Goal: Information Seeking & Learning: Learn about a topic

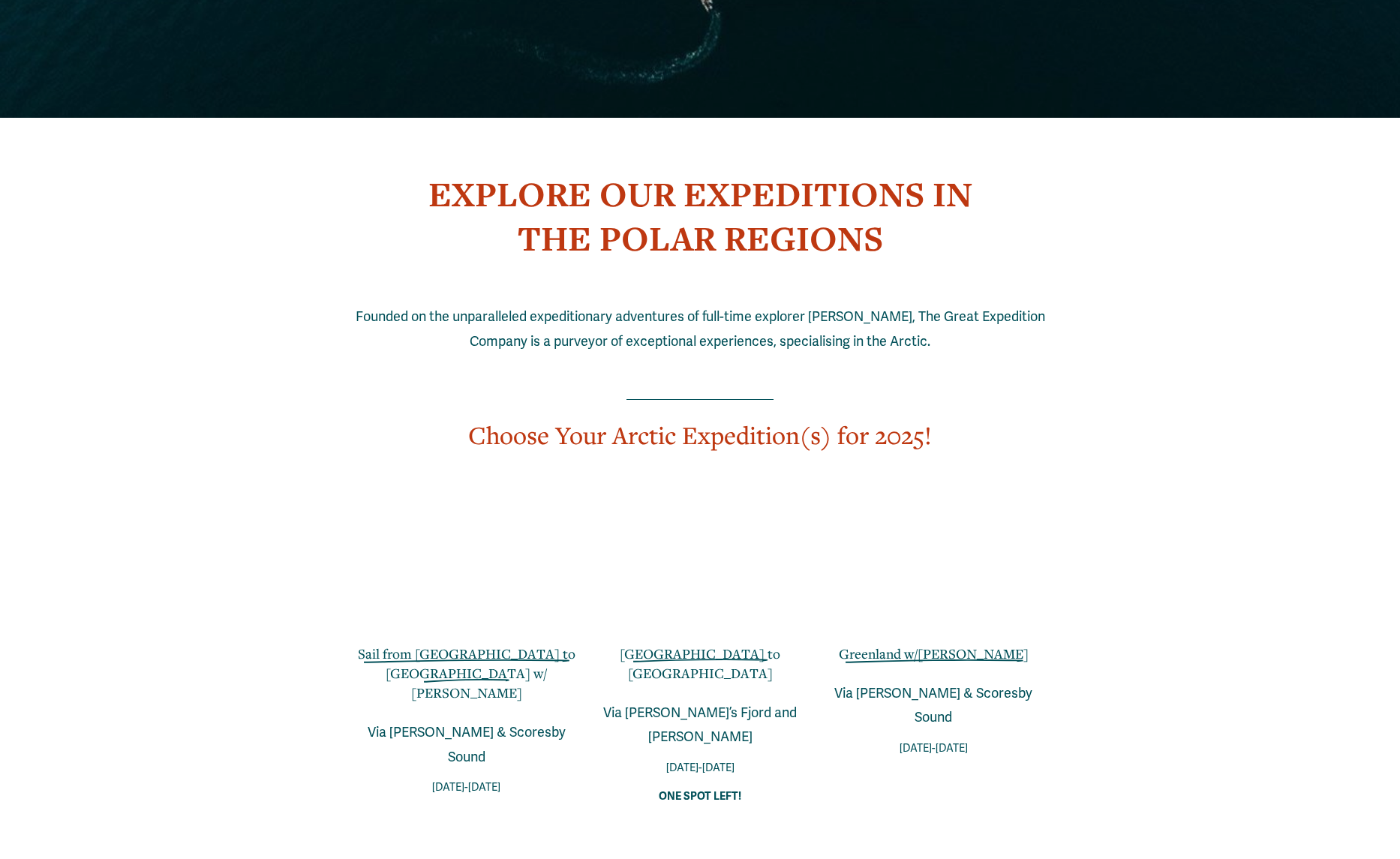
scroll to position [773, 0]
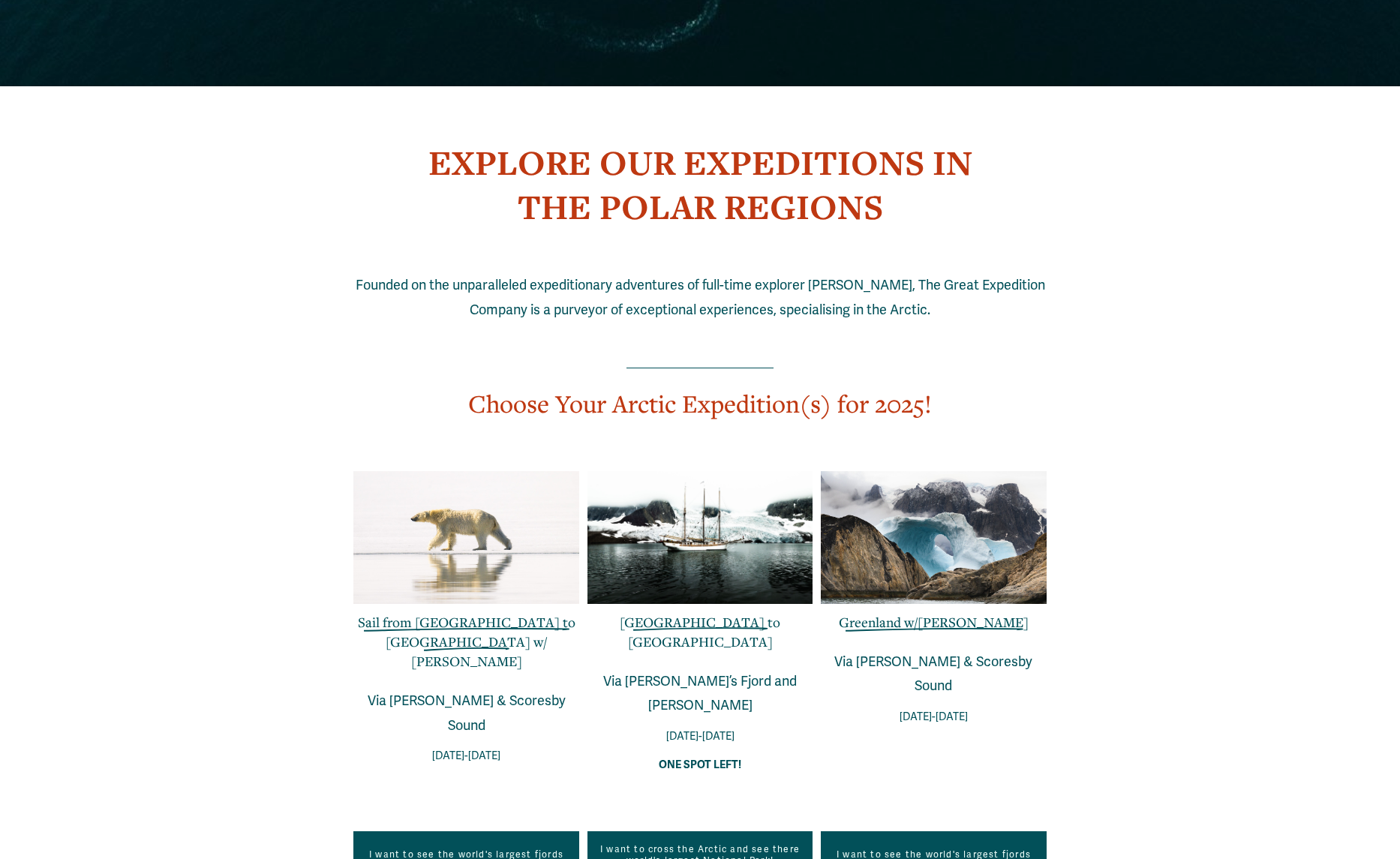
click at [930, 566] on div at bounding box center [933, 537] width 225 height 133
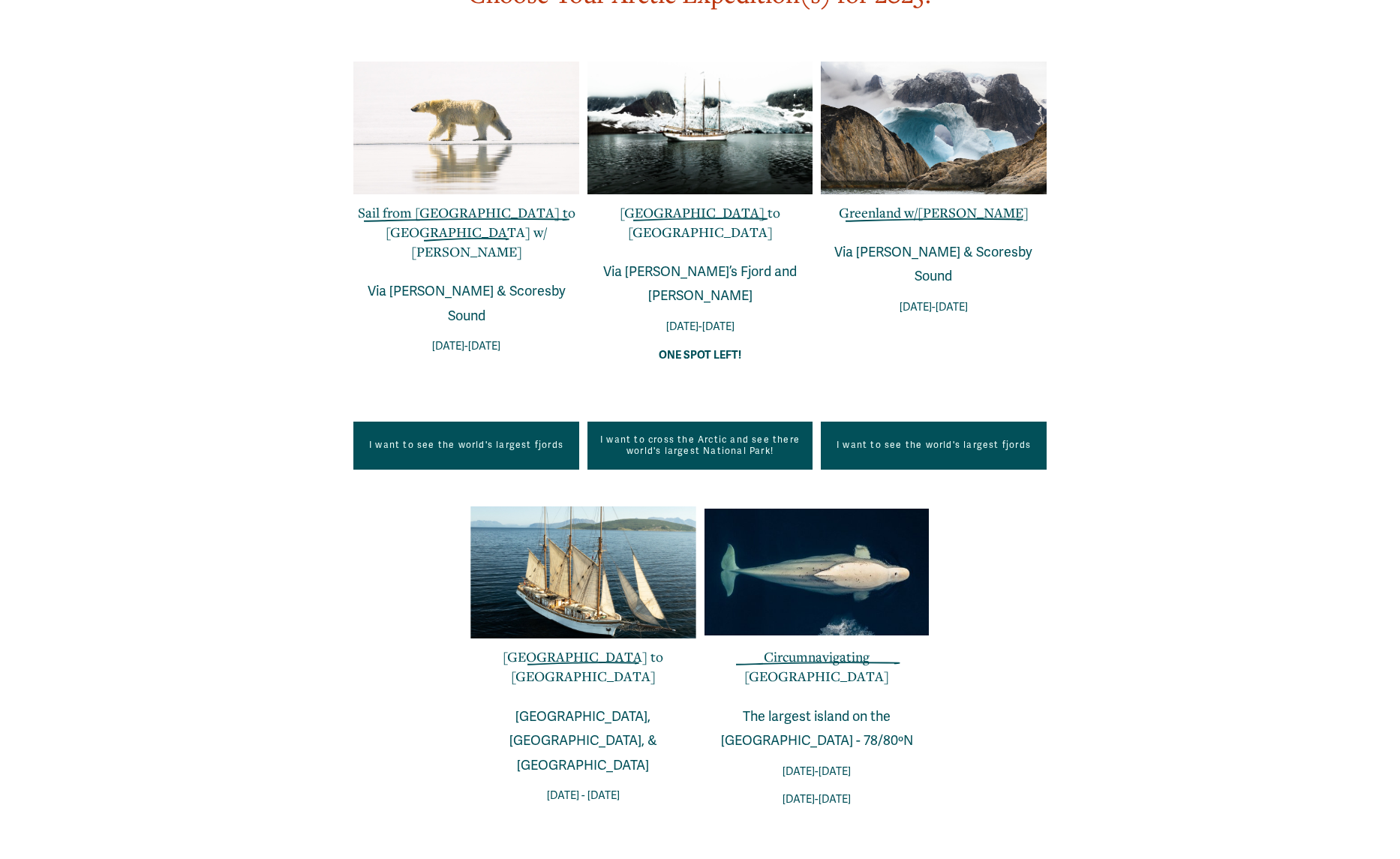
scroll to position [1066, 0]
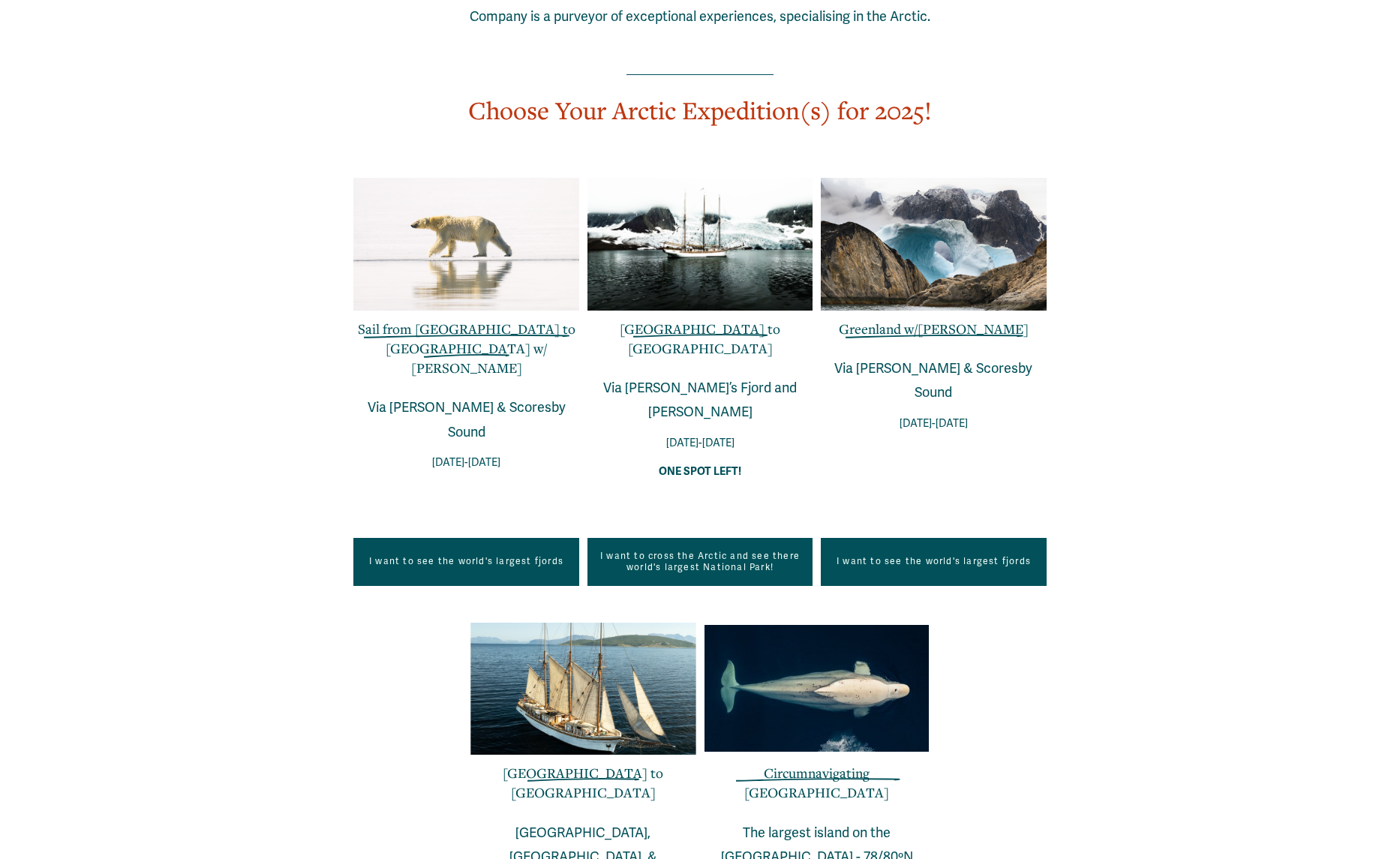
click at [936, 281] on div at bounding box center [933, 244] width 225 height 133
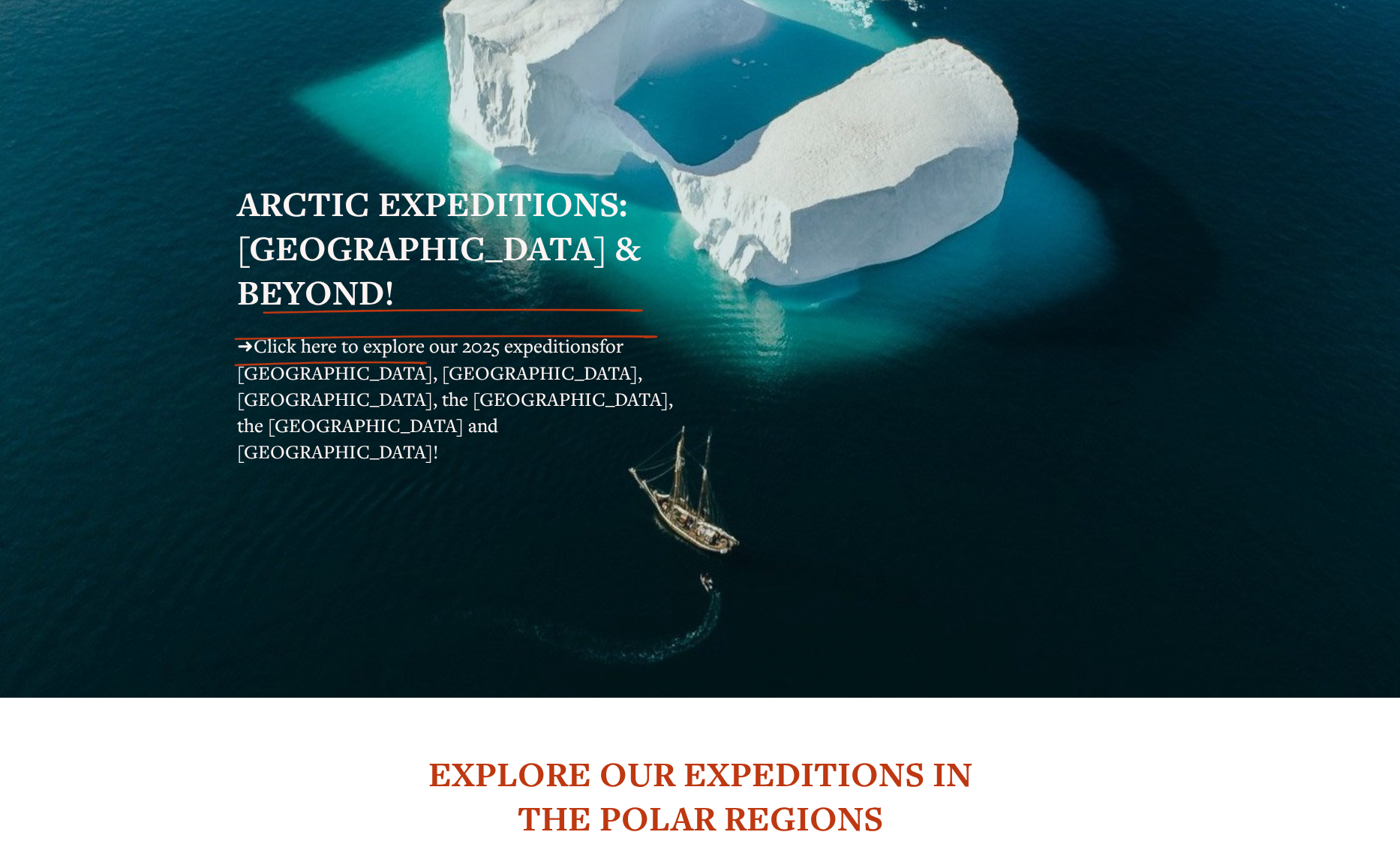
scroll to position [0, 0]
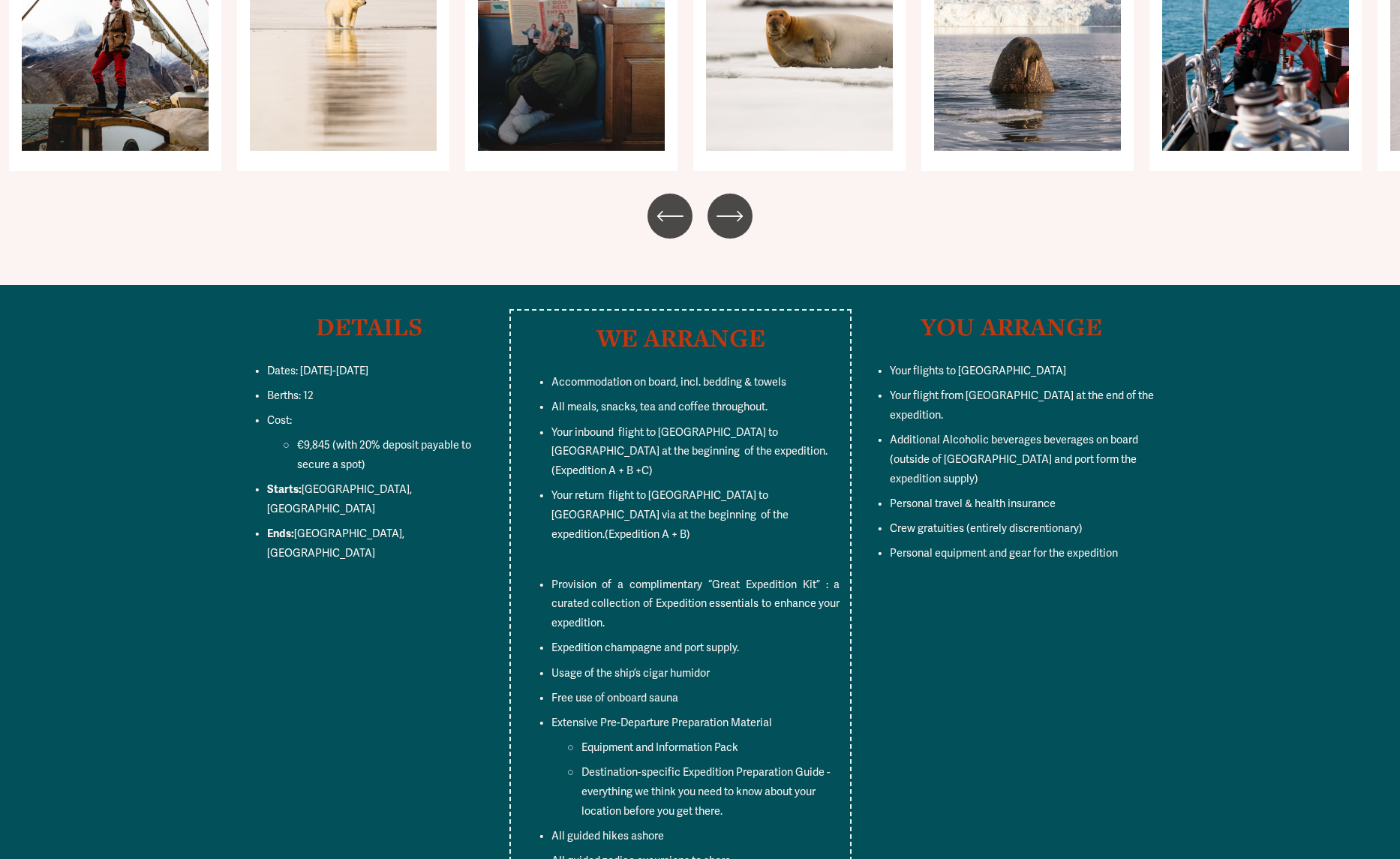
scroll to position [6146, 0]
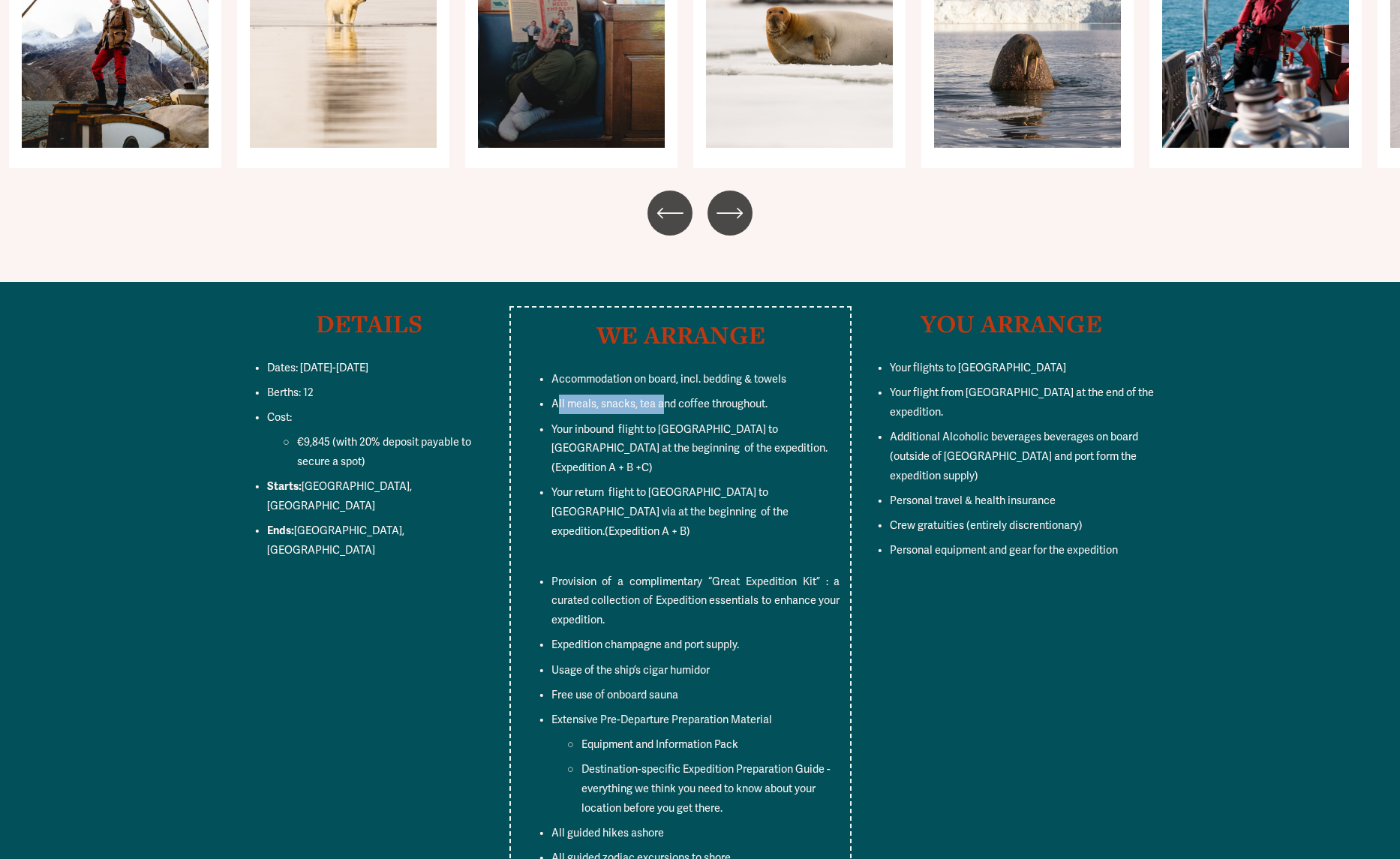
drag, startPoint x: 559, startPoint y: 339, endPoint x: 660, endPoint y: 338, distance: 101.0
click at [660, 398] on span "All meals, snacks, tea and coffee throughout." at bounding box center [659, 404] width 216 height 13
drag, startPoint x: 614, startPoint y: 364, endPoint x: 809, endPoint y: 389, distance: 196.6
click at [809, 420] on p "Your inbound flight to ICELAND to GREENLAND at the beginning of the expedition.…" at bounding box center [696, 449] width 289 height 58
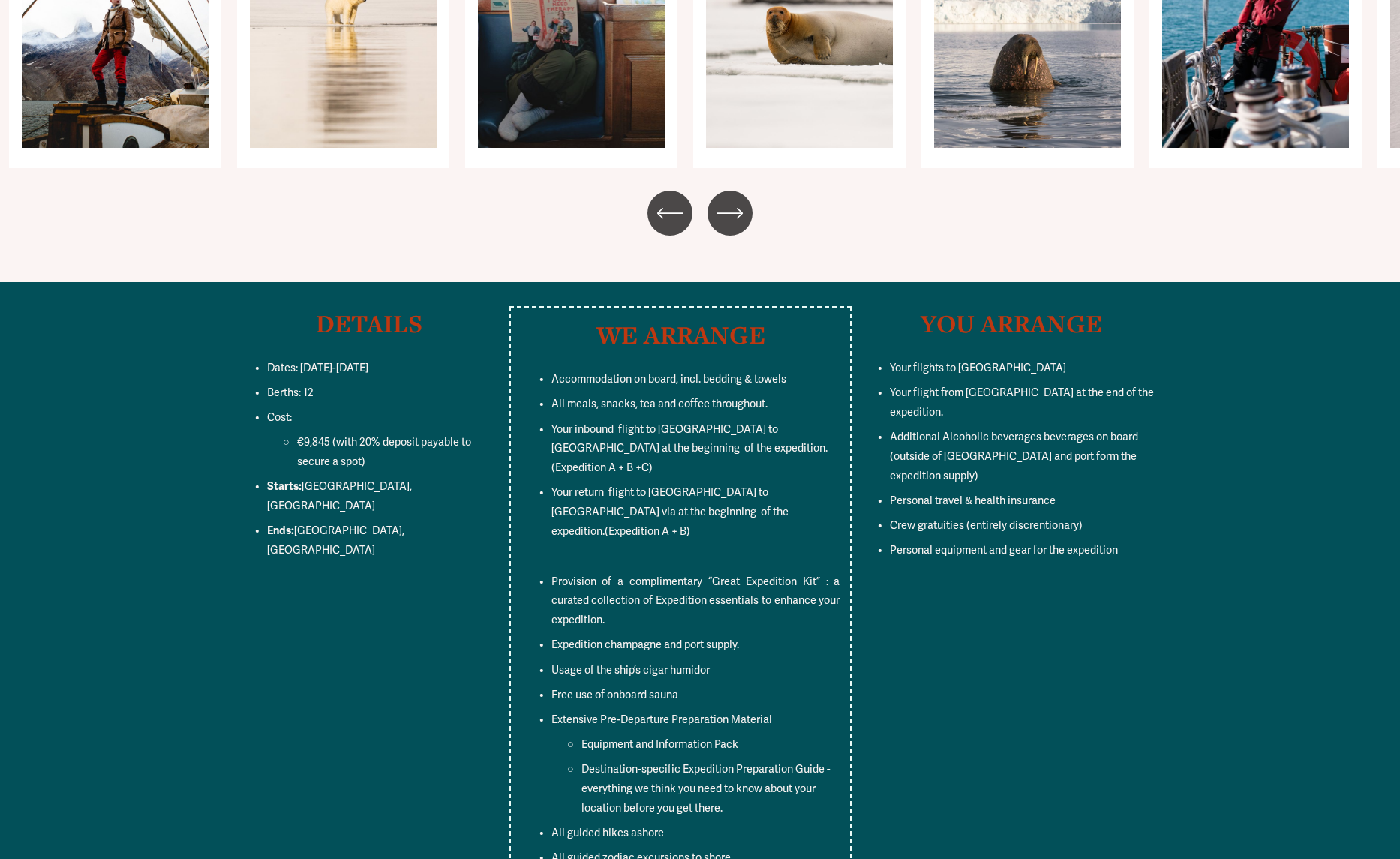
click at [809, 420] on p "Your inbound flight to ICELAND to GREENLAND at the beginning of the expedition.…" at bounding box center [696, 449] width 289 height 58
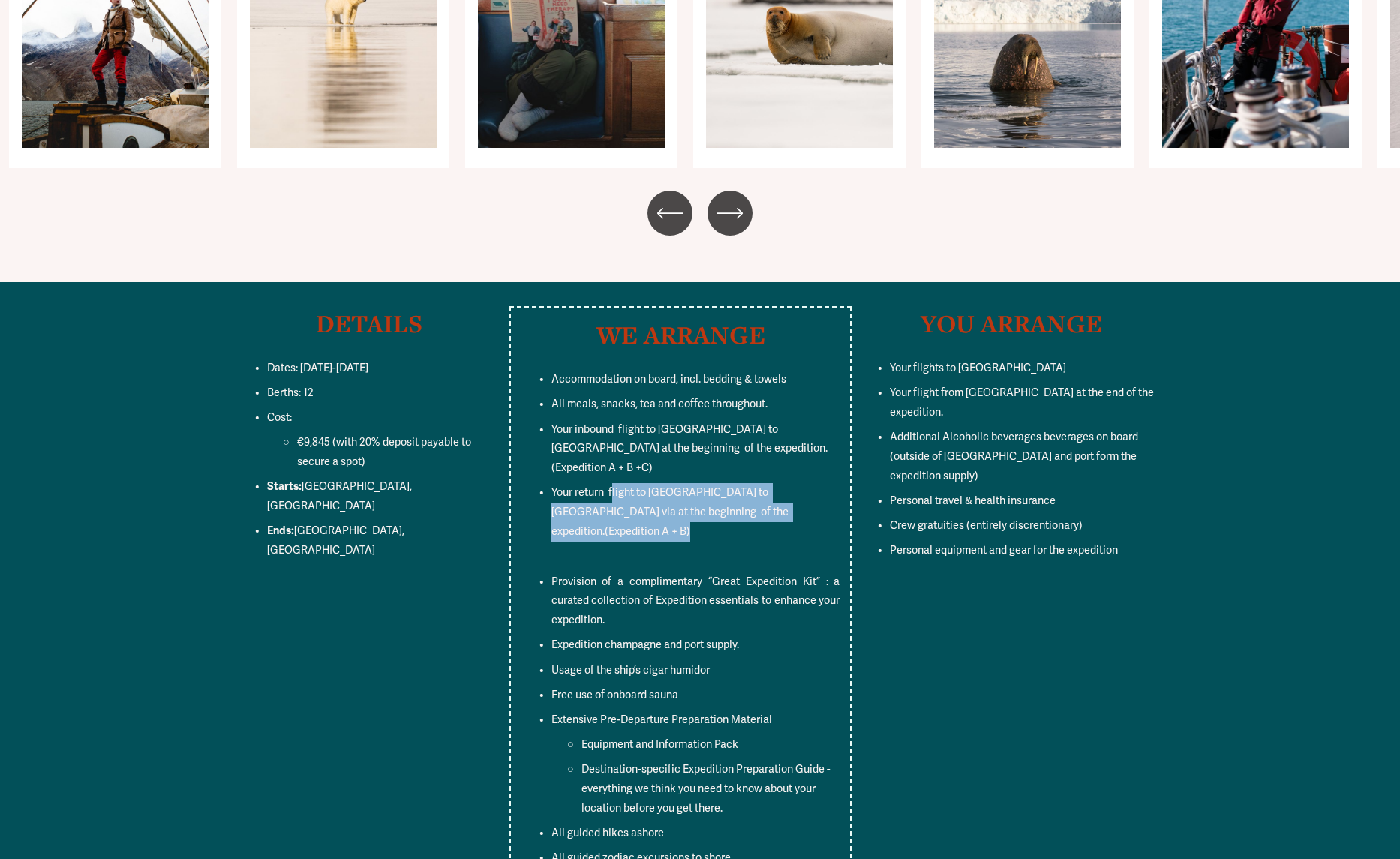
drag, startPoint x: 771, startPoint y: 417, endPoint x: 614, endPoint y: 400, distance: 157.9
click at [614, 483] on p "Your return flight to GREENLAND to ICELAND via at the beginning of the expediti…" at bounding box center [696, 512] width 289 height 58
click at [688, 486] on span "Your return flight to GREENLAND to ICELAND via at the beginning of the expediti…" at bounding box center [671, 512] width 239 height 52
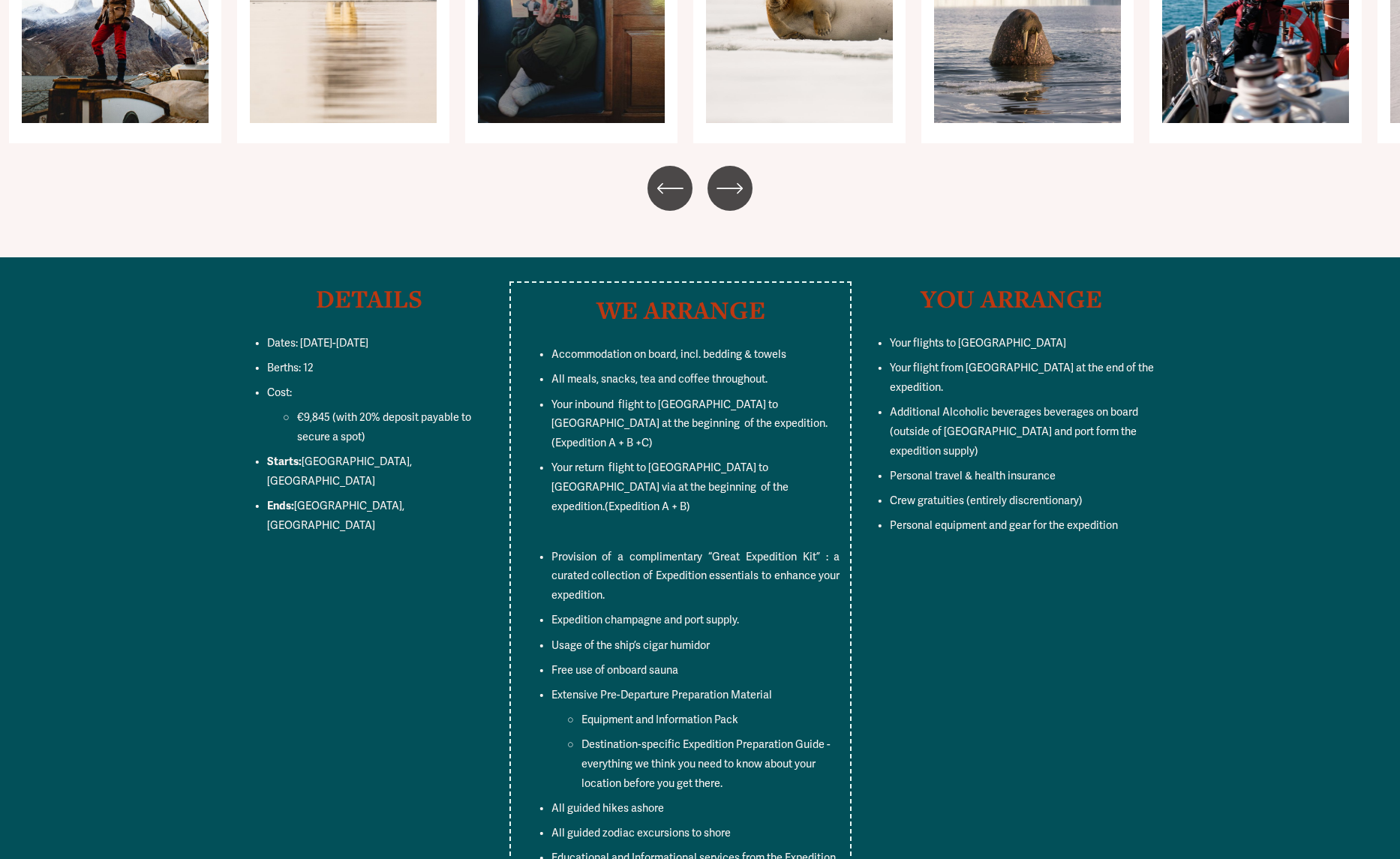
scroll to position [6228, 0]
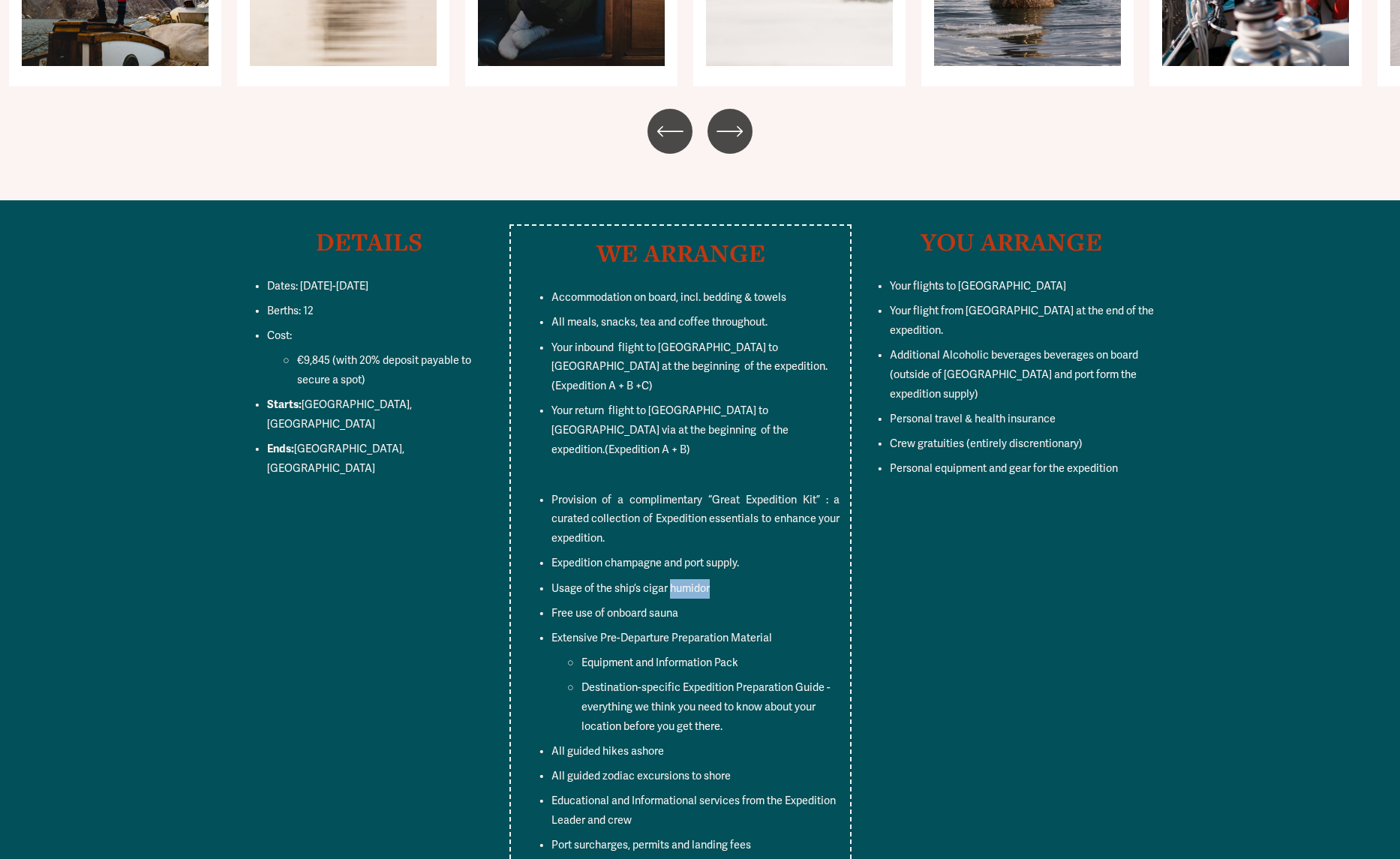
drag, startPoint x: 670, startPoint y: 477, endPoint x: 716, endPoint y: 480, distance: 46.1
click at [716, 579] on p "Usage of the ship’s cigar humidor" at bounding box center [696, 589] width 289 height 20
drag, startPoint x: 688, startPoint y: 495, endPoint x: 526, endPoint y: 504, distance: 162.2
click at [552, 604] on p "Free use of onboard sauna" at bounding box center [696, 613] width 289 height 20
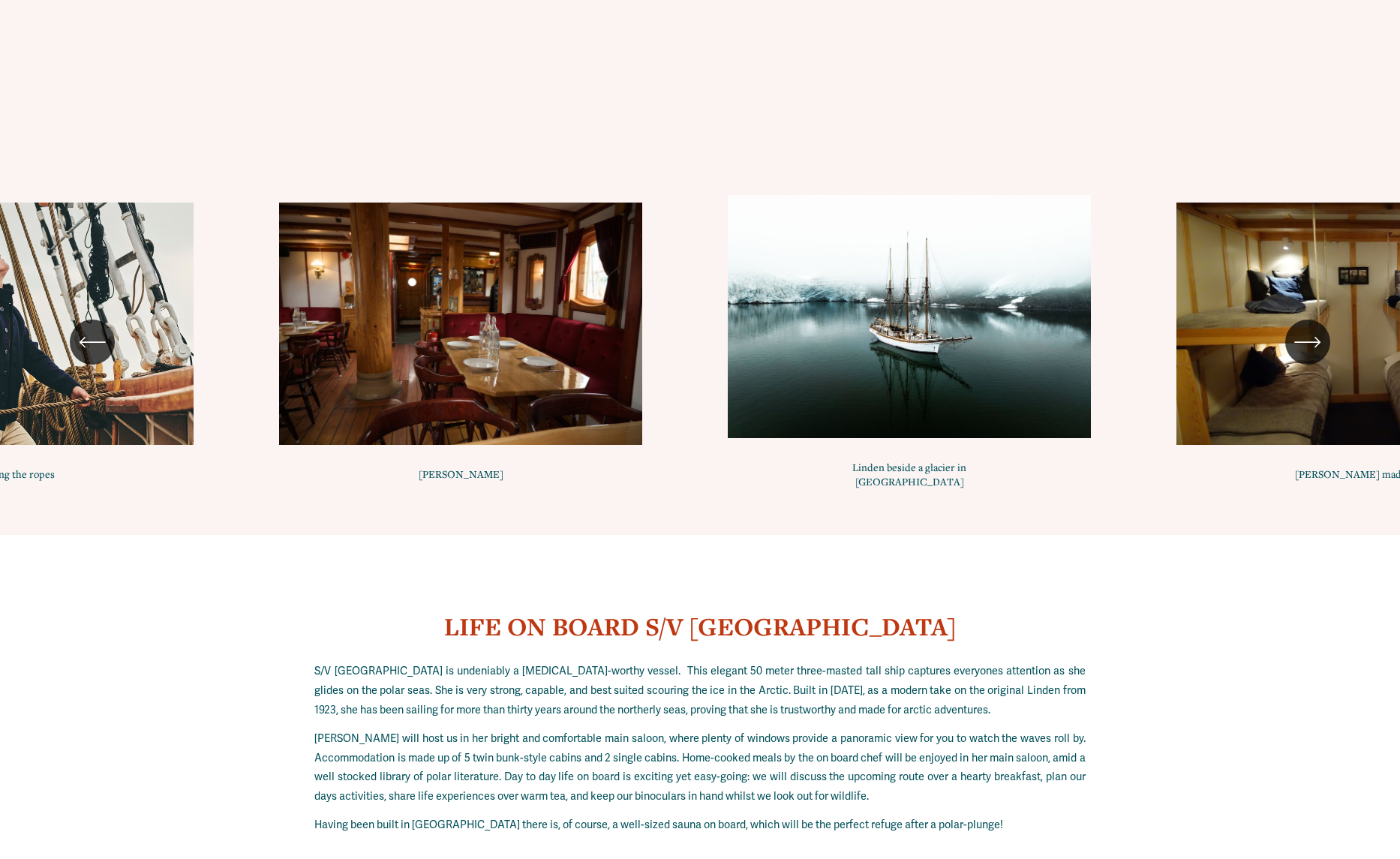
scroll to position [8375, 0]
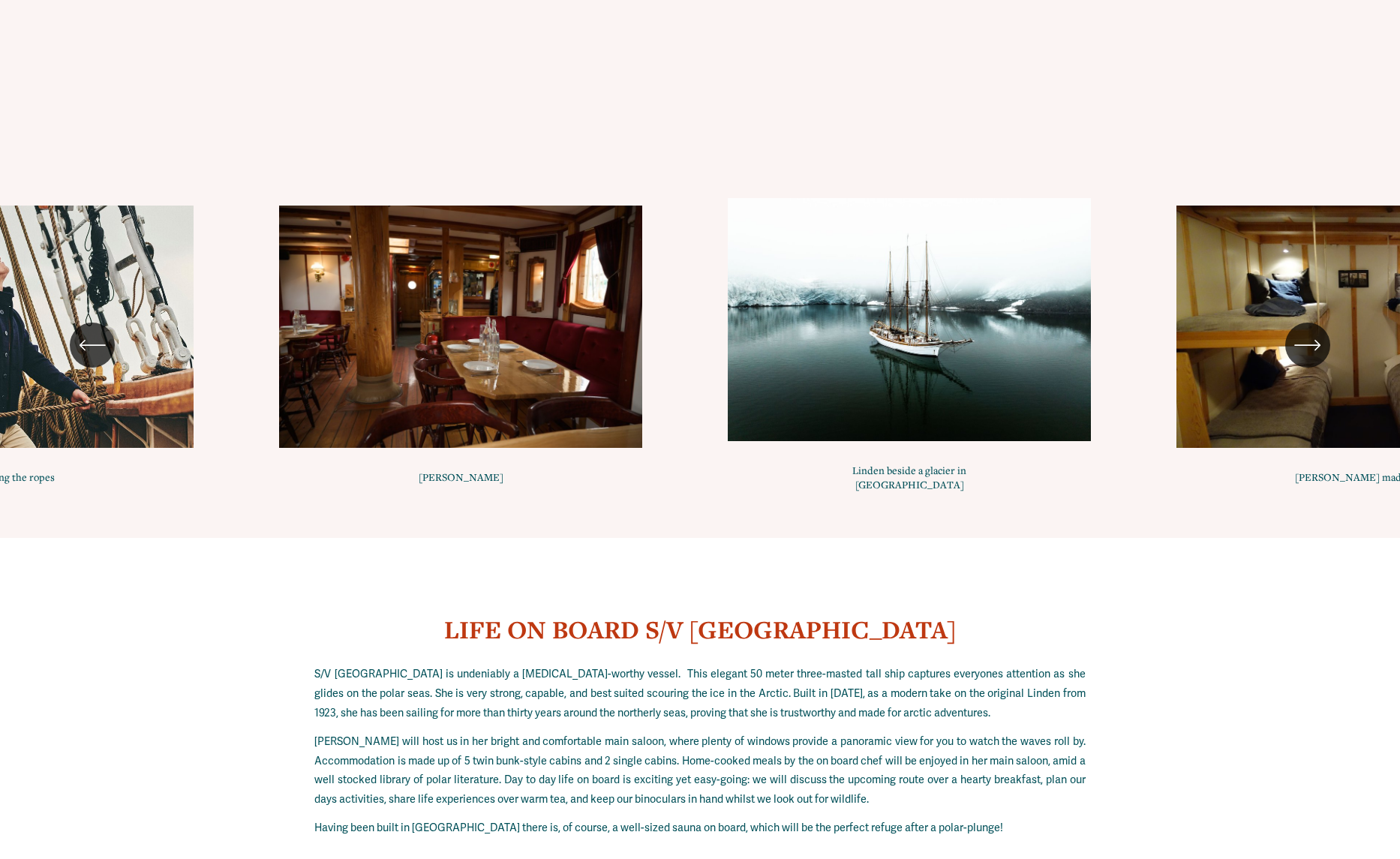
click at [89, 332] on icon "\a \a Previous\a \a \a" at bounding box center [92, 346] width 27 height 27
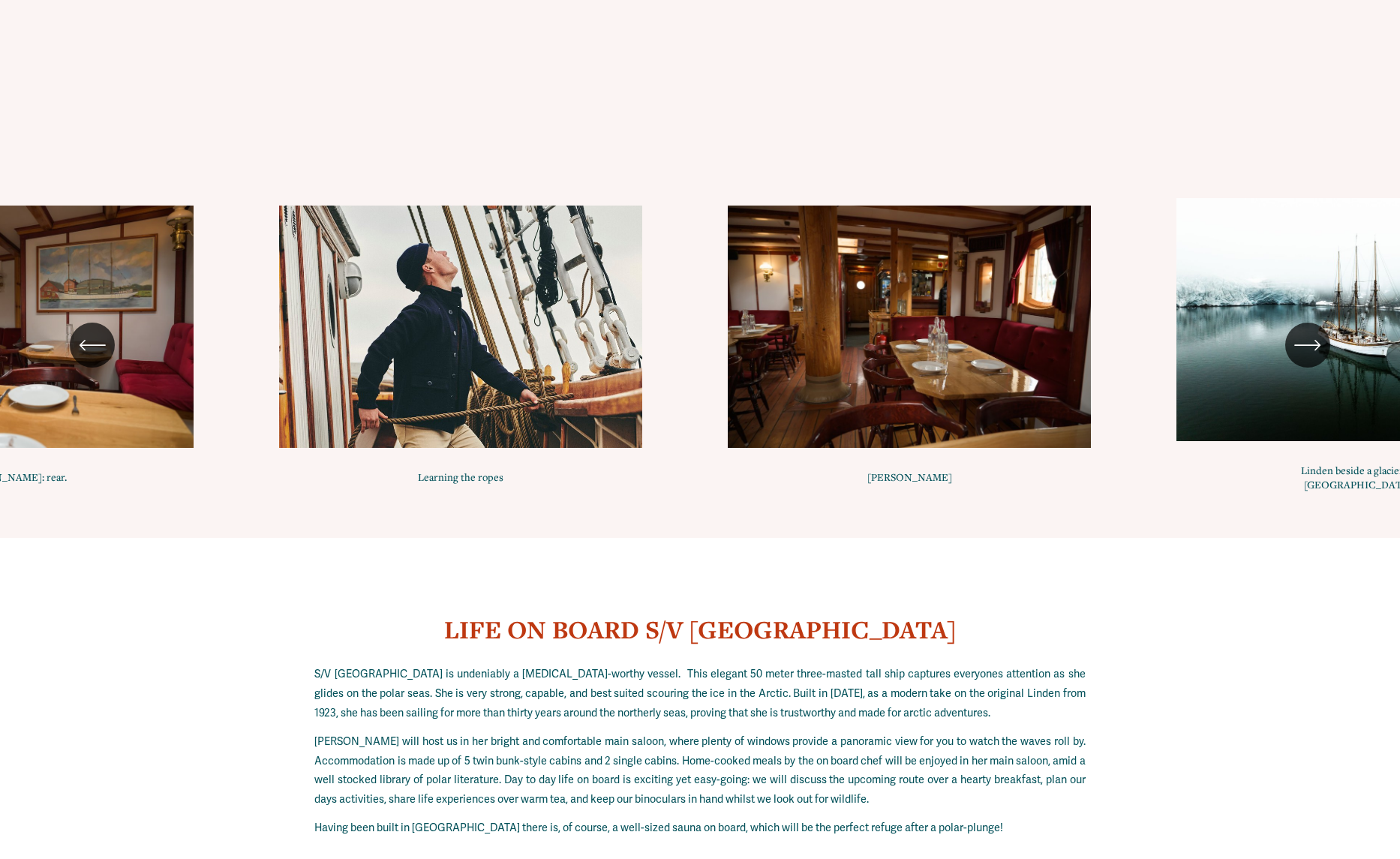
click at [1310, 332] on icon "\a \a \a Next\a \a" at bounding box center [1308, 346] width 27 height 27
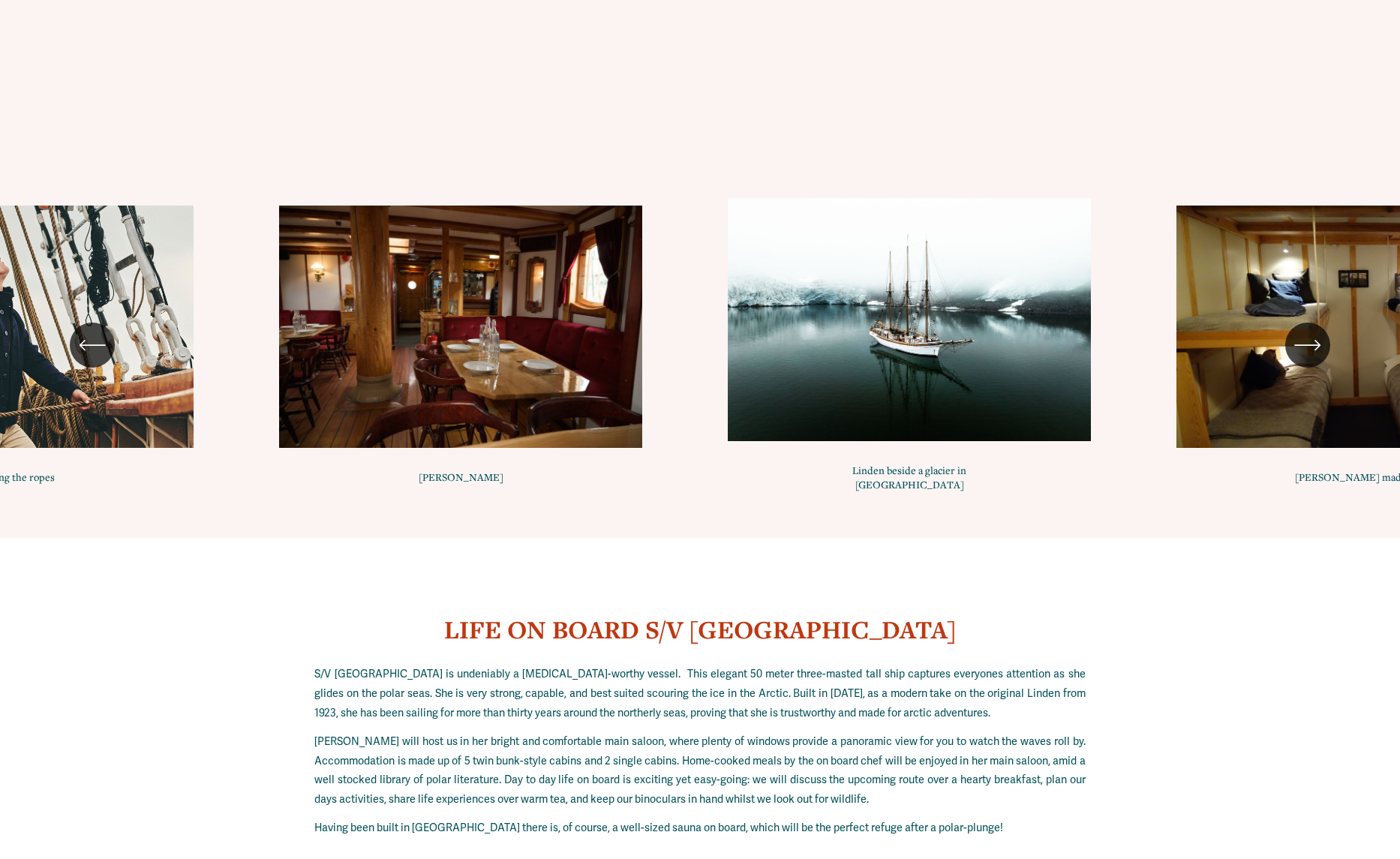
click at [1302, 332] on icon "\a \a \a Next\a \a" at bounding box center [1308, 346] width 27 height 27
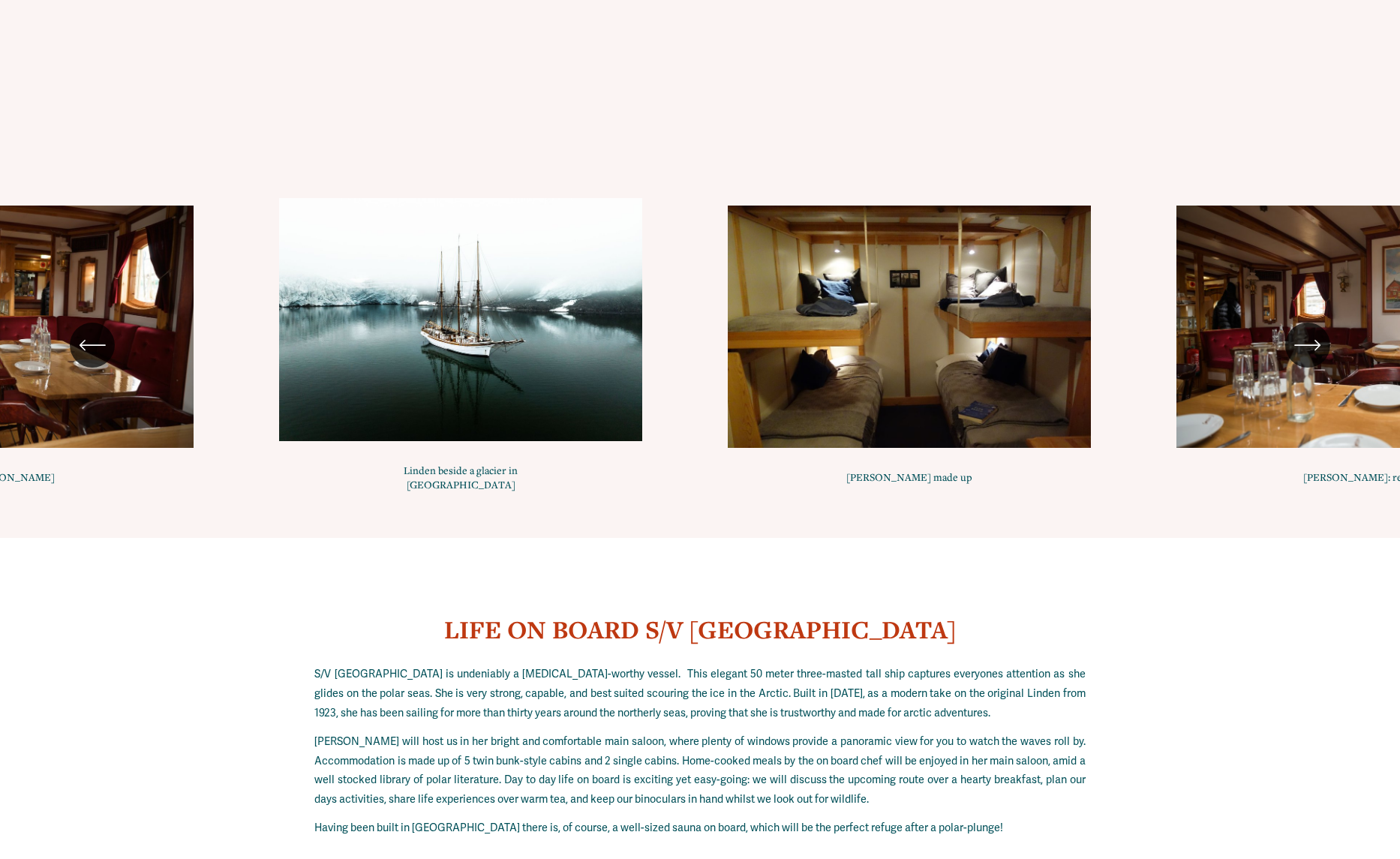
click at [1300, 346] on icon "\a \a \a Next\a \a" at bounding box center [1307, 346] width 24 height 0
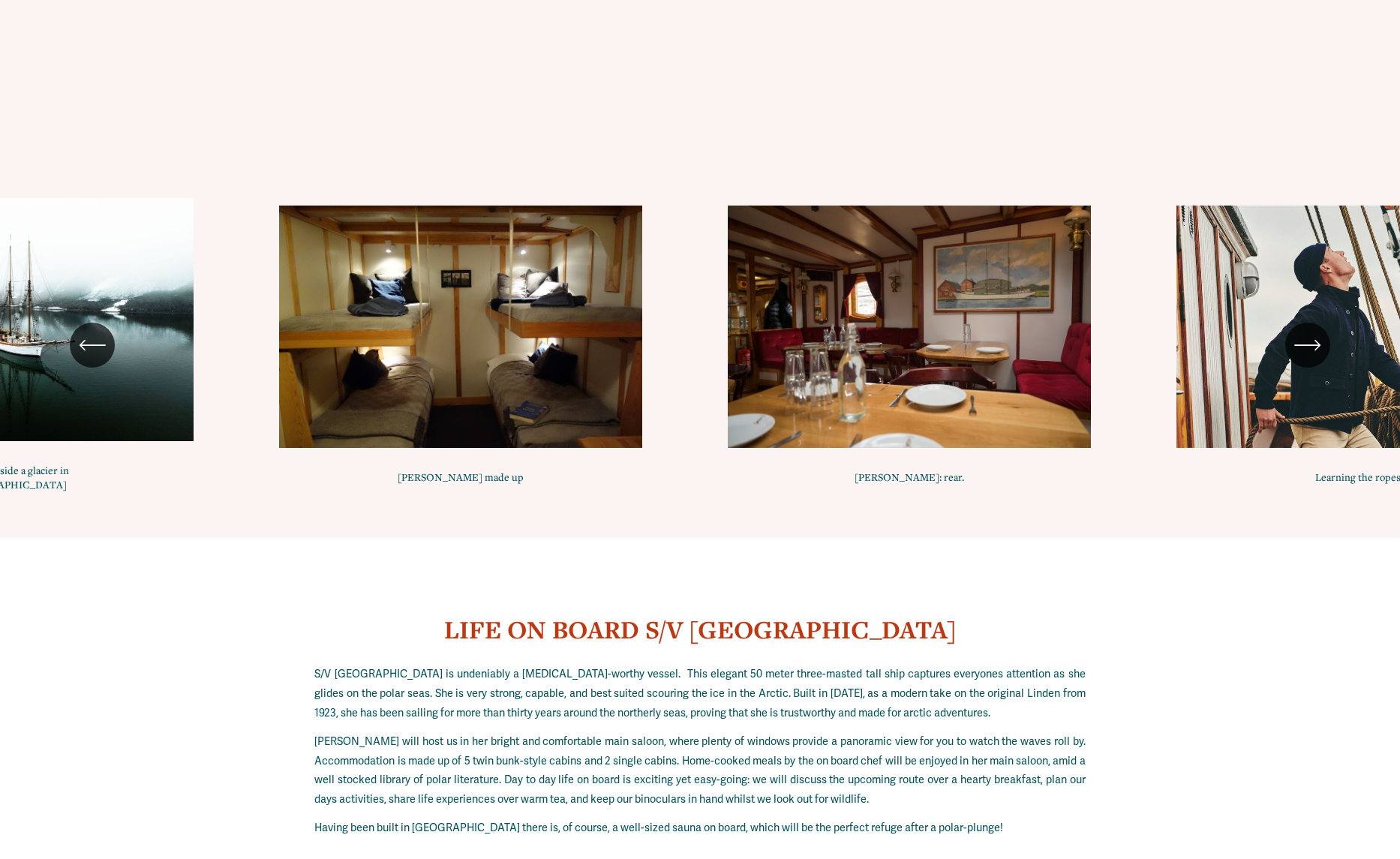
click at [1300, 346] on icon "\a \a \a Next\a \a" at bounding box center [1307, 346] width 24 height 0
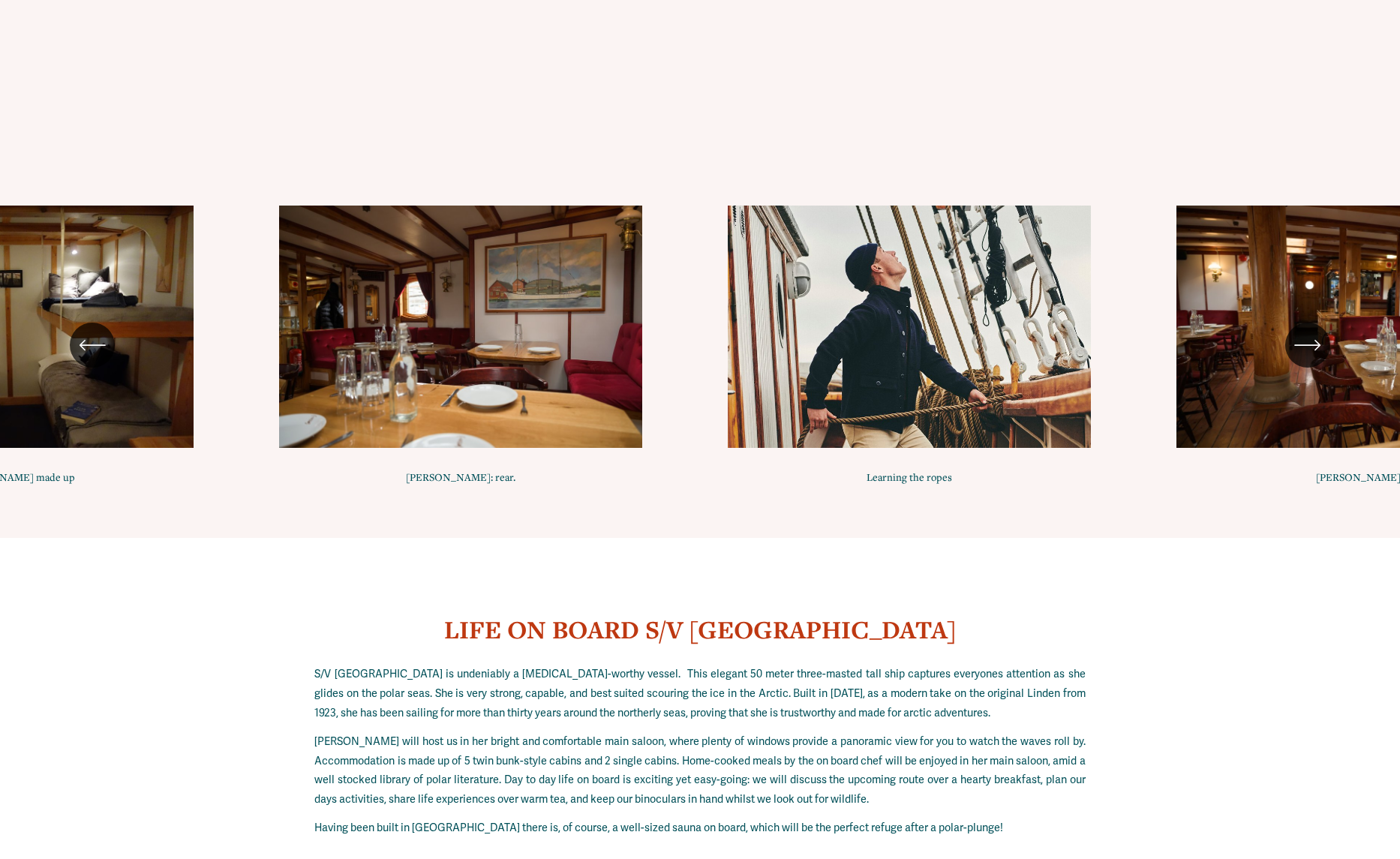
click at [1300, 346] on icon "\a \a \a Next\a \a" at bounding box center [1307, 346] width 24 height 0
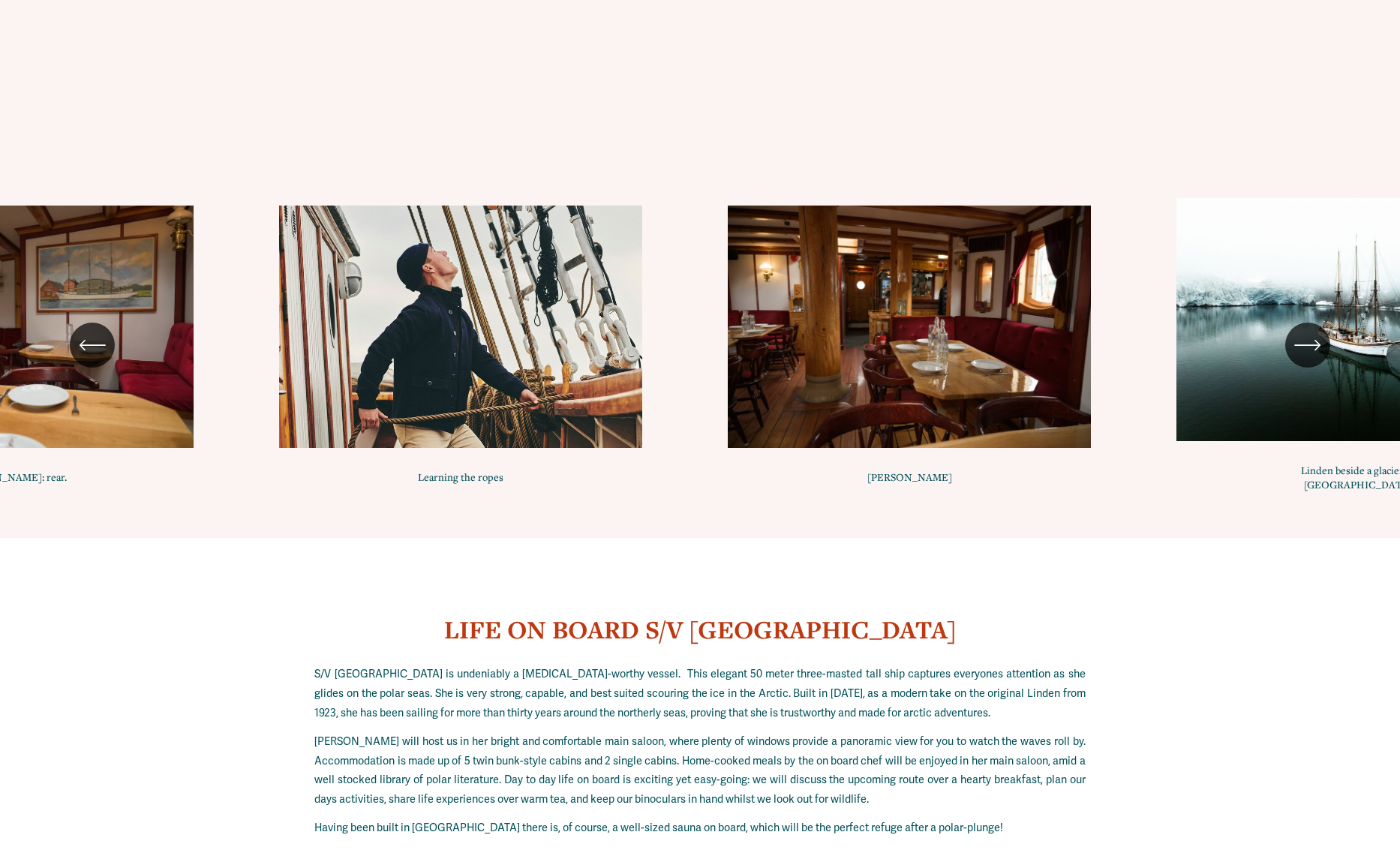
click at [1300, 346] on icon "\a \a \a Next\a \a" at bounding box center [1307, 346] width 24 height 0
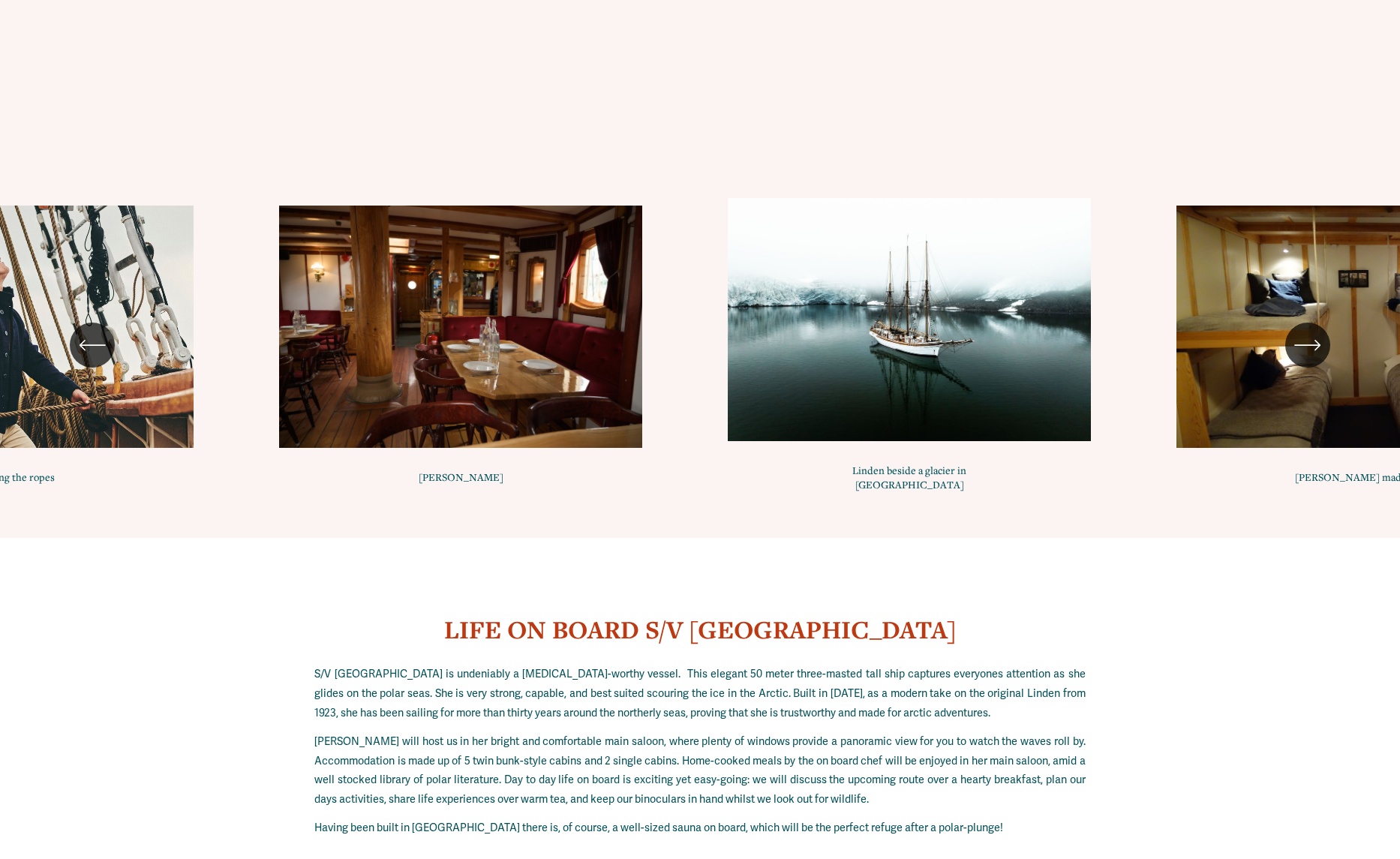
click at [1300, 346] on icon "\a \a \a Next\a \a" at bounding box center [1307, 346] width 24 height 0
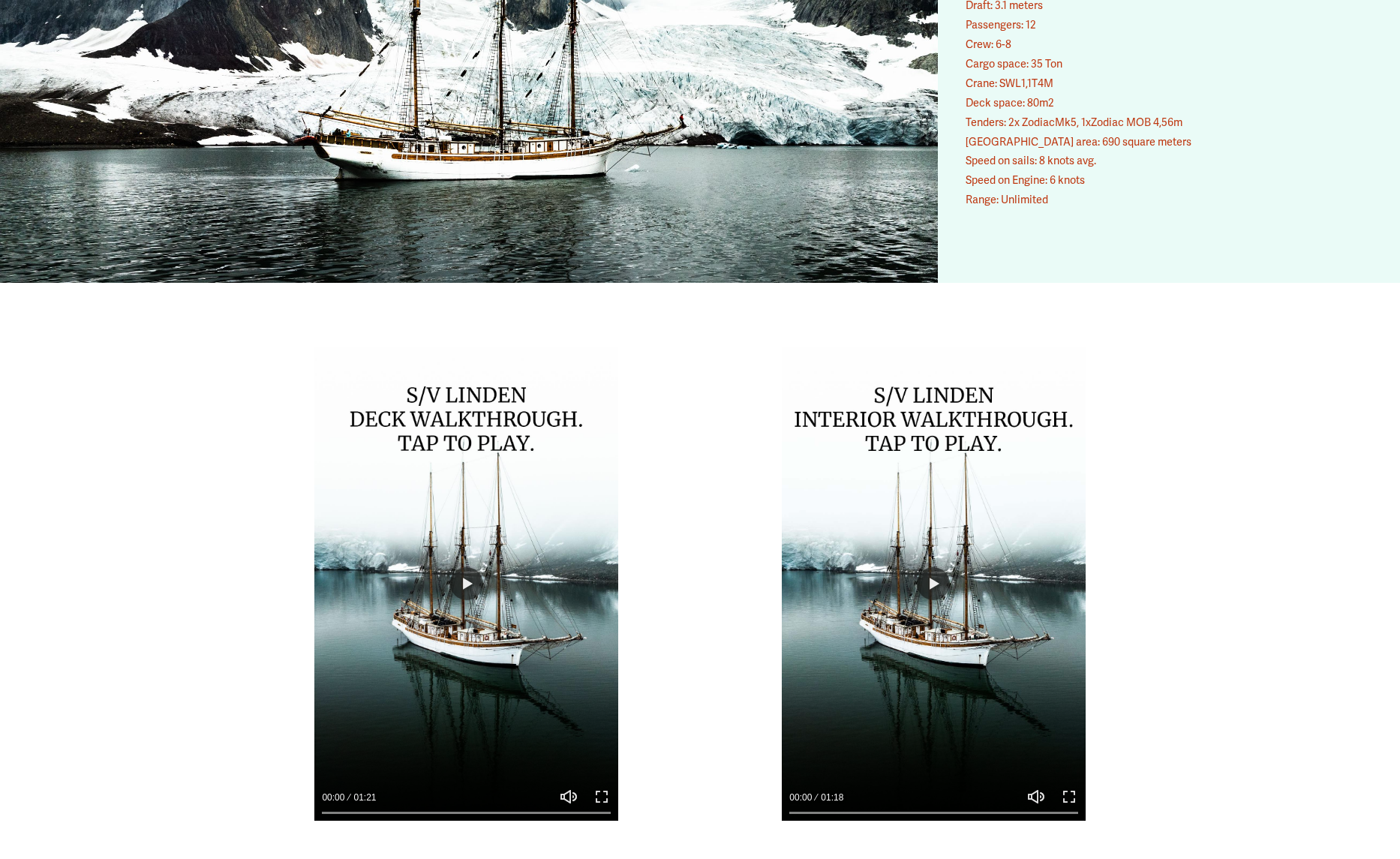
scroll to position [9404, 0]
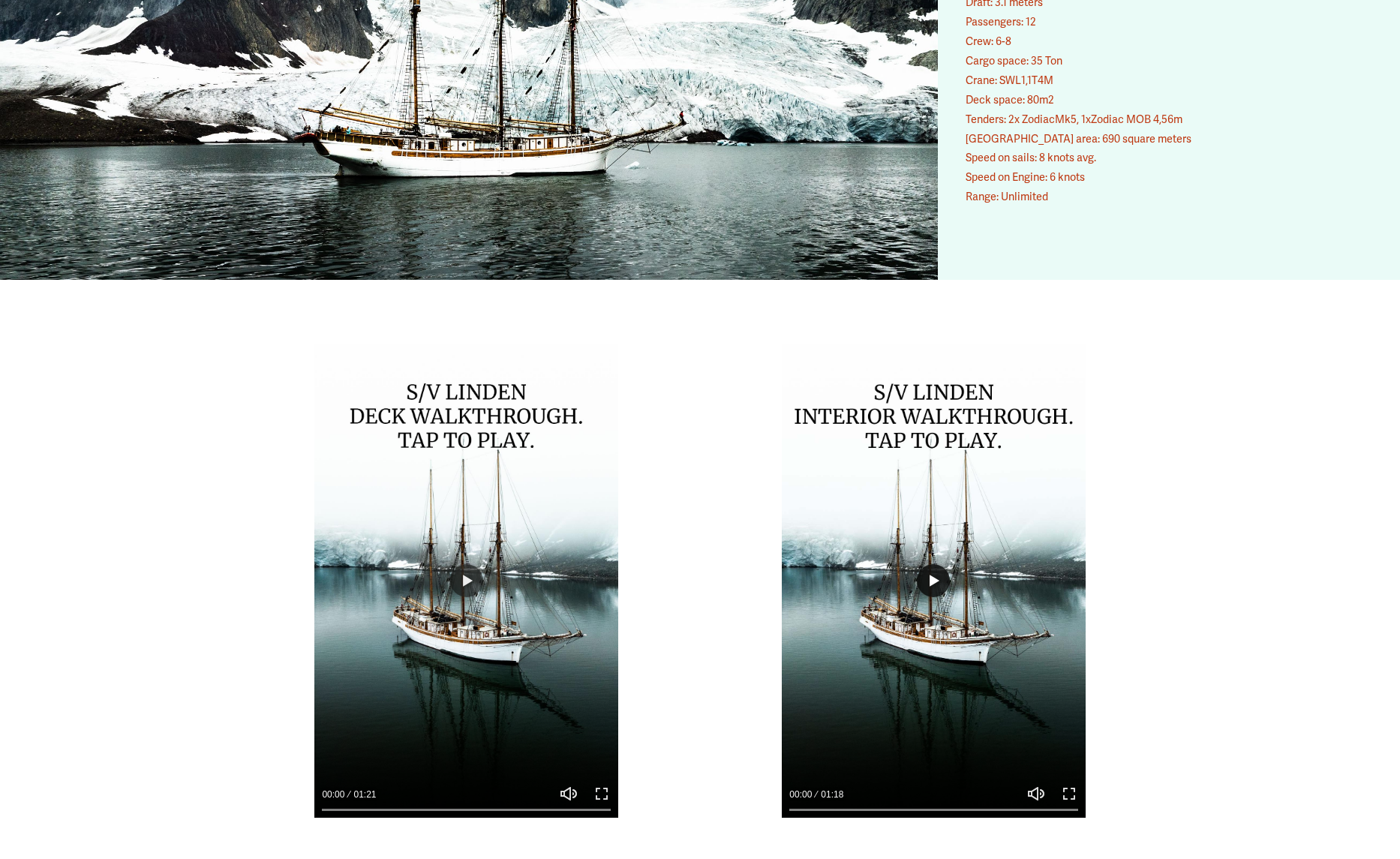
click at [937, 565] on button "Play" at bounding box center [933, 581] width 33 height 33
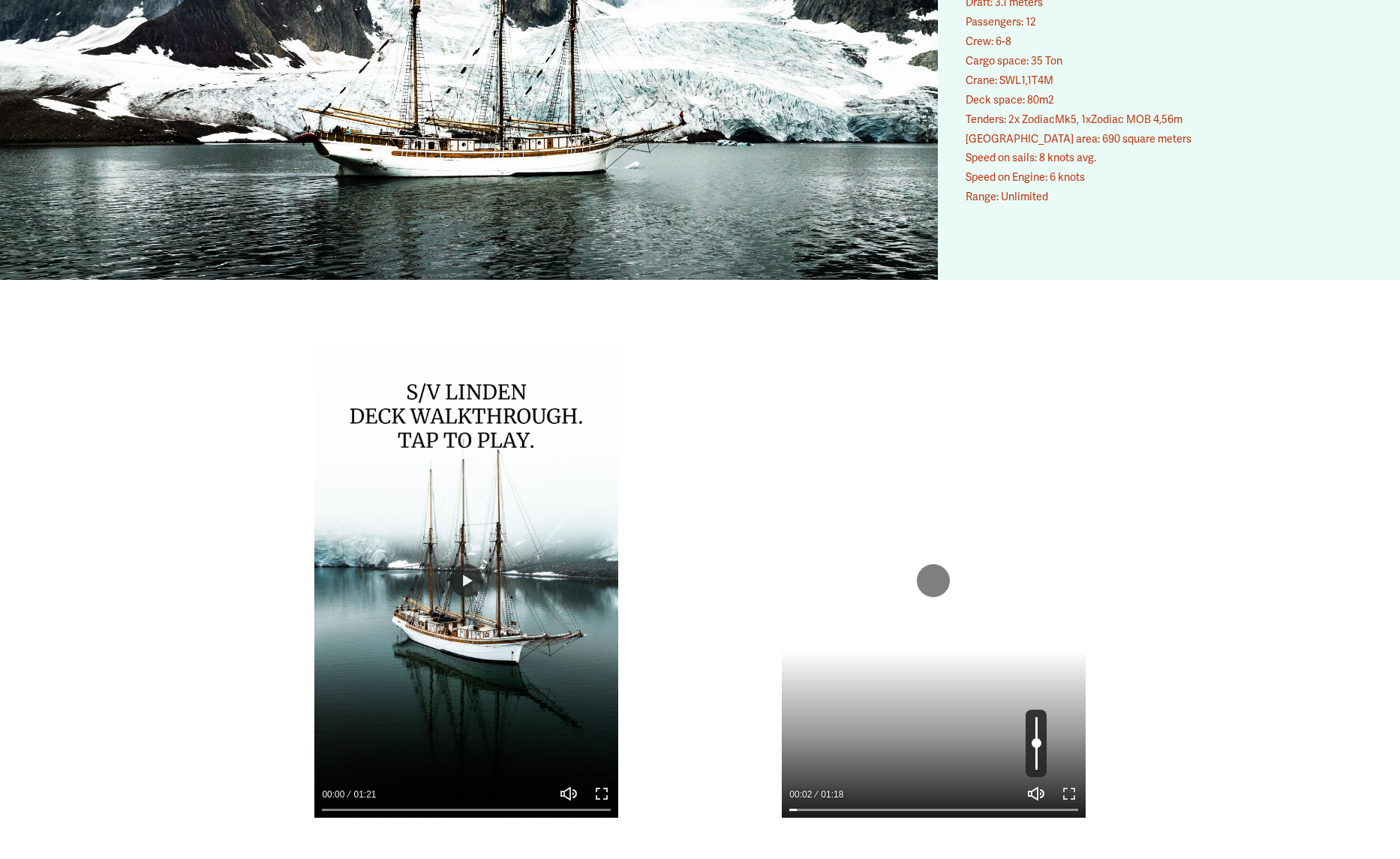
type input "****"
click at [1037, 785] on button "Unmute Mute" at bounding box center [1036, 794] width 18 height 18
type input "*"
type input "****"
click at [1037, 785] on button "Unmute Mute" at bounding box center [1036, 794] width 18 height 18
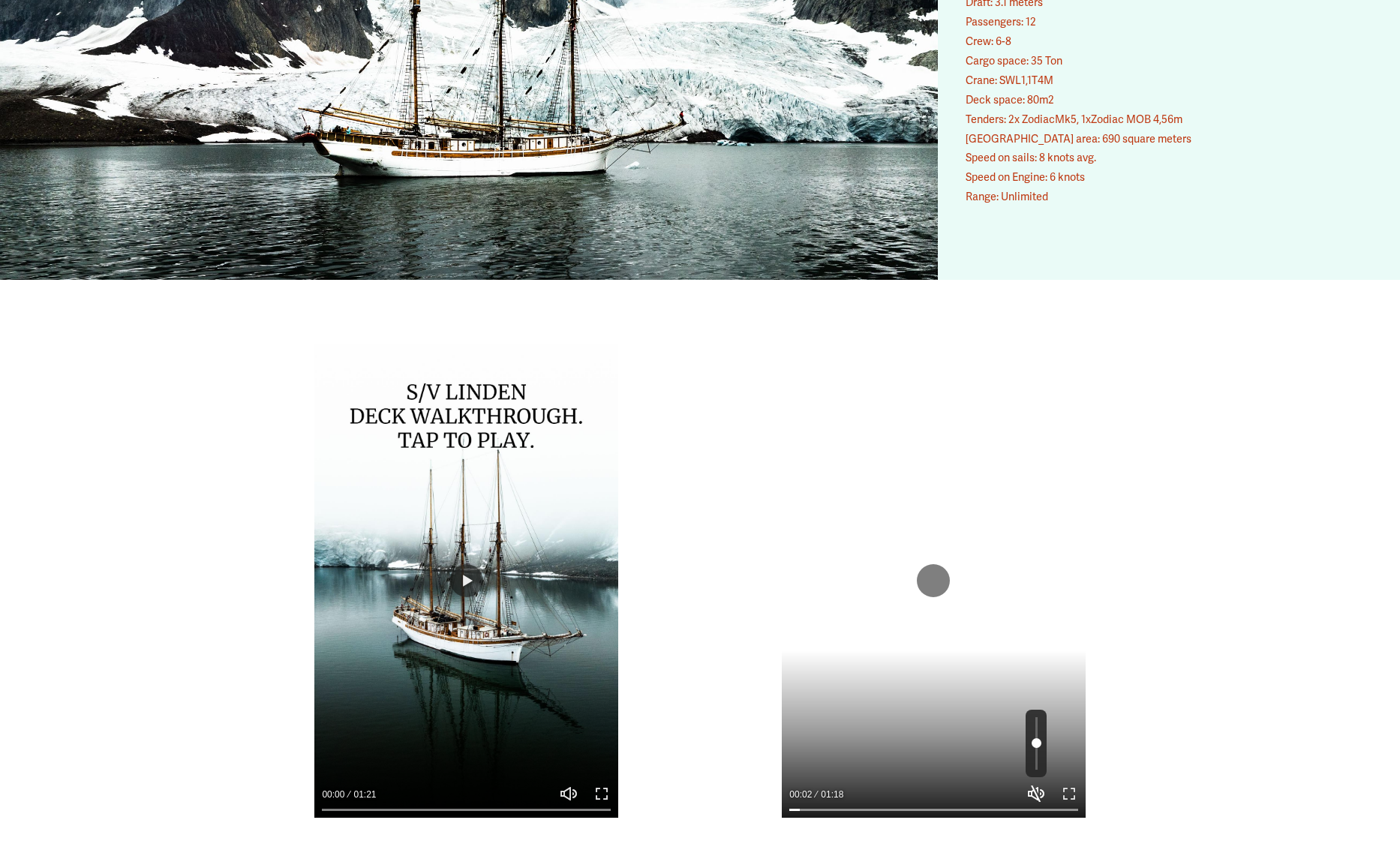
type input "*"
click at [1068, 785] on button "Exit fullscreen Enter fullscreen" at bounding box center [1068, 794] width 18 height 18
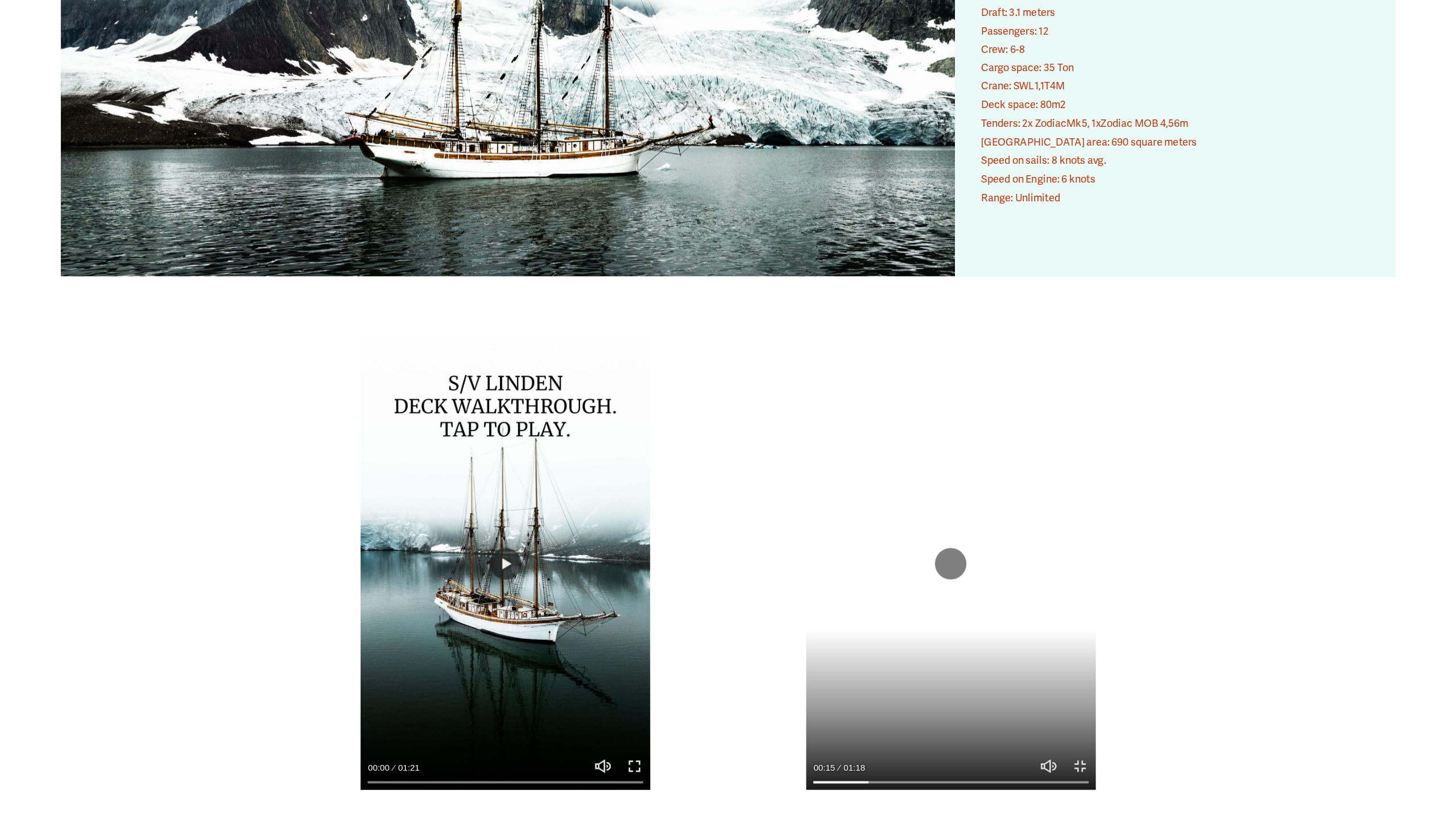
scroll to position [0, 0]
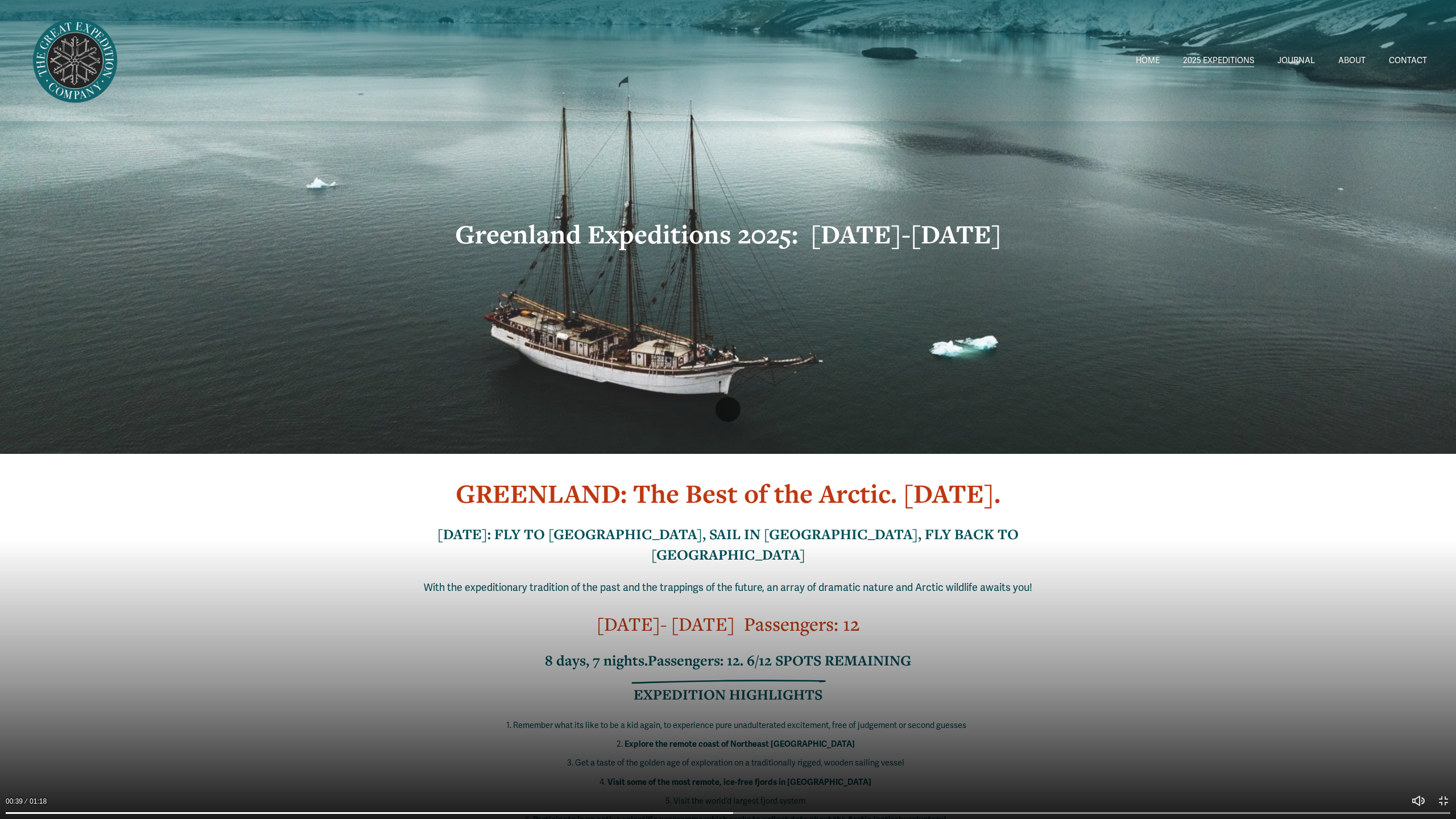
click at [398, 607] on div at bounding box center [728, 409] width 1456 height 819
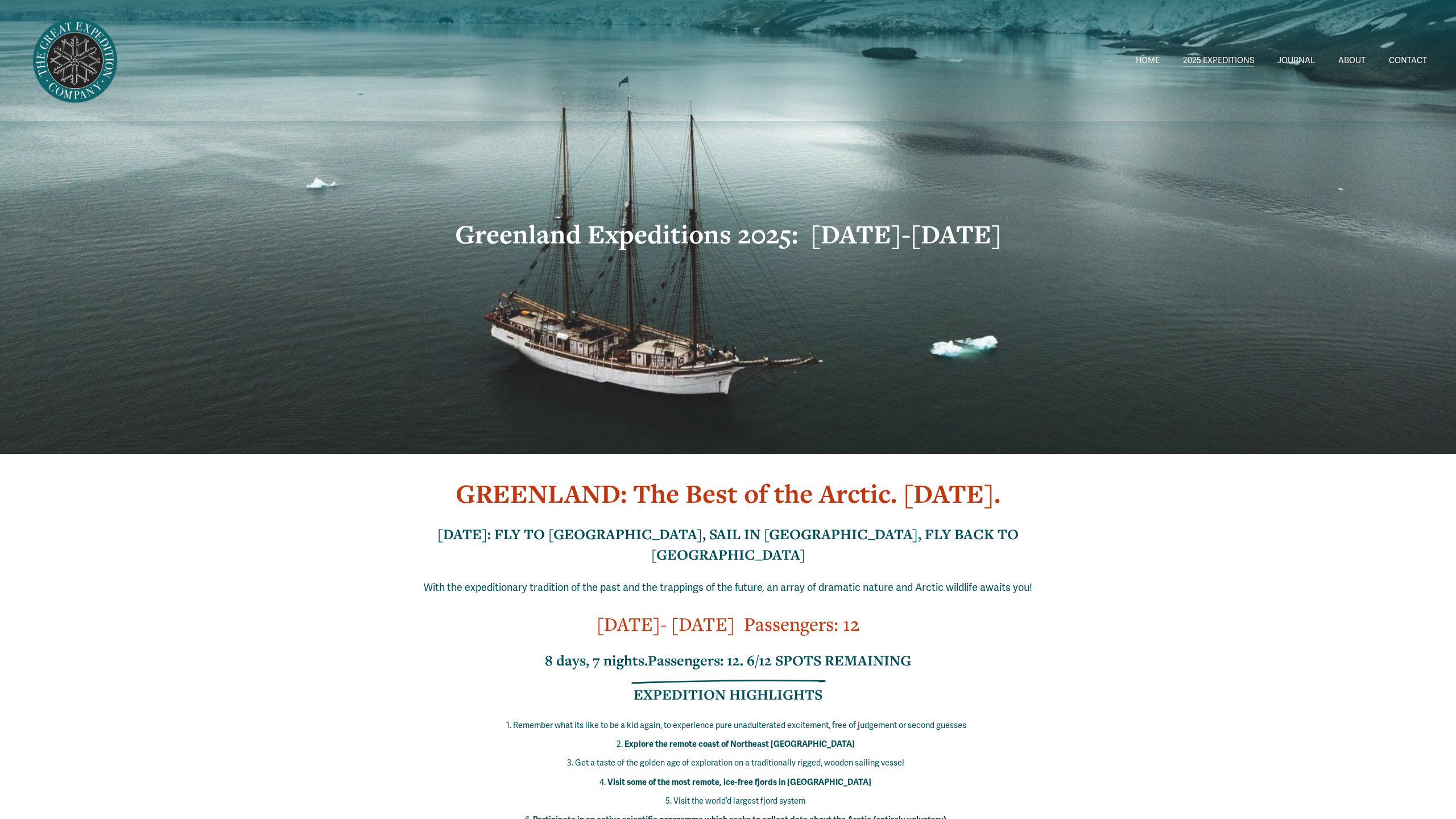
type input "***"
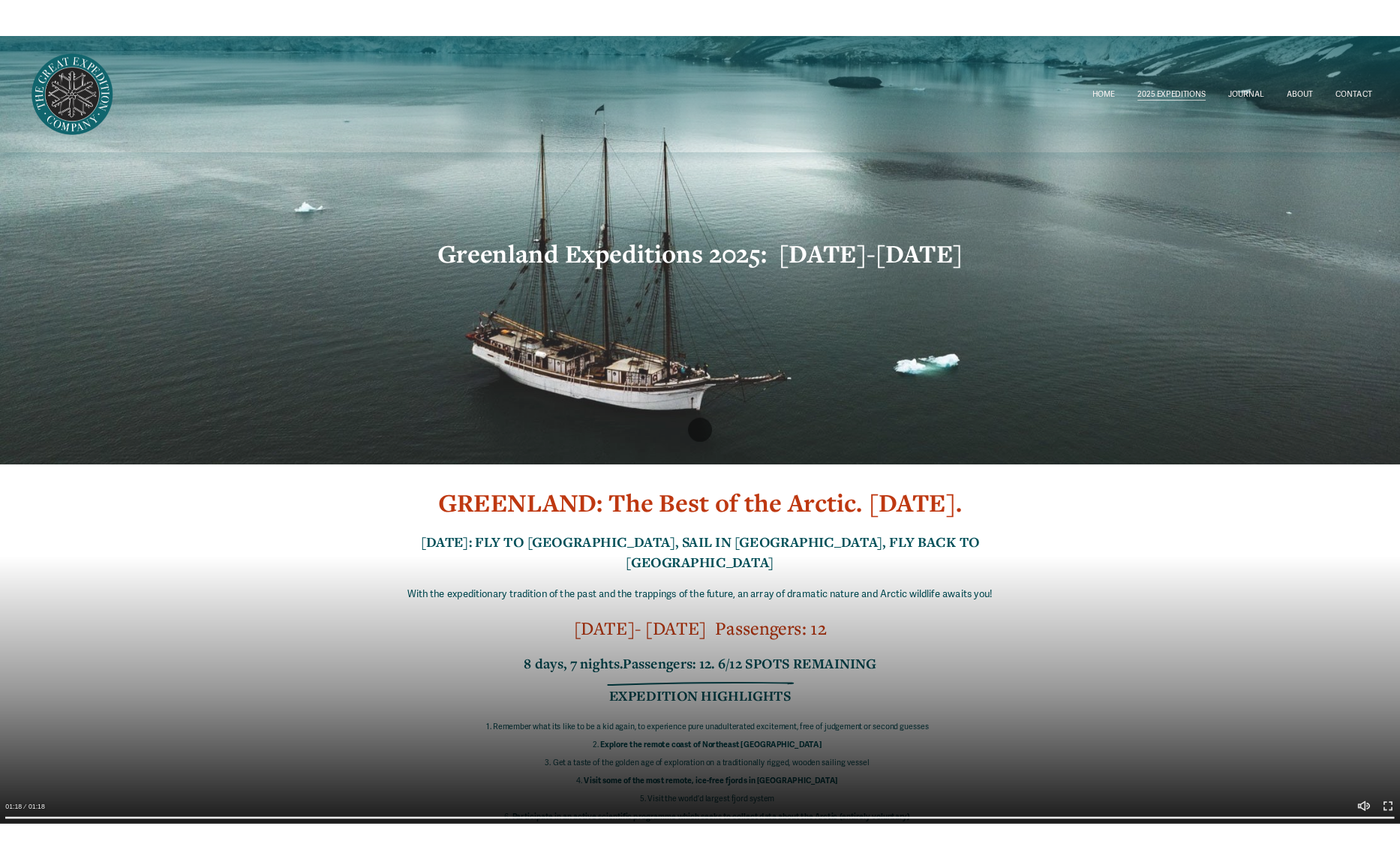
scroll to position [9404, 0]
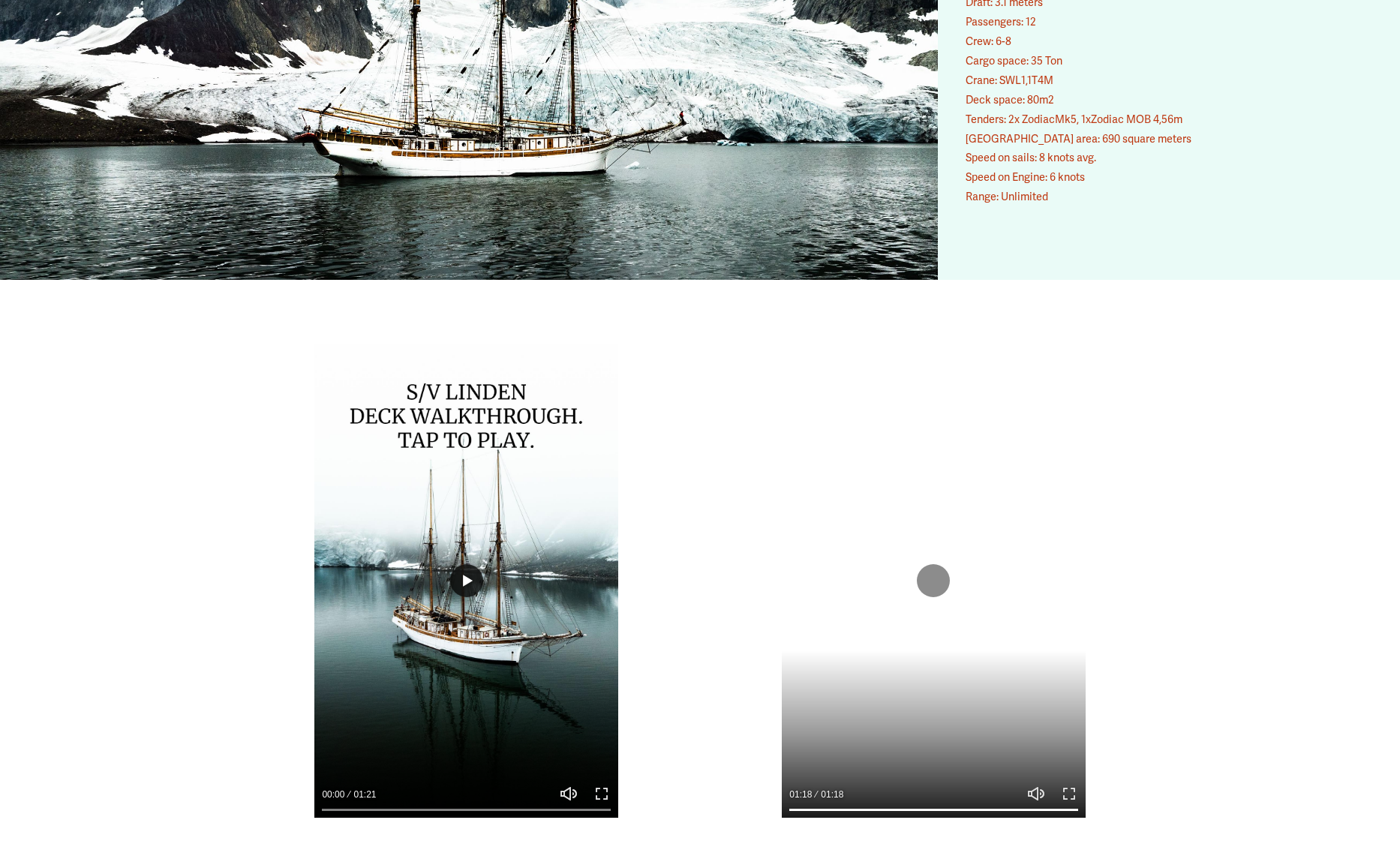
click at [461, 565] on button "Play" at bounding box center [466, 581] width 33 height 33
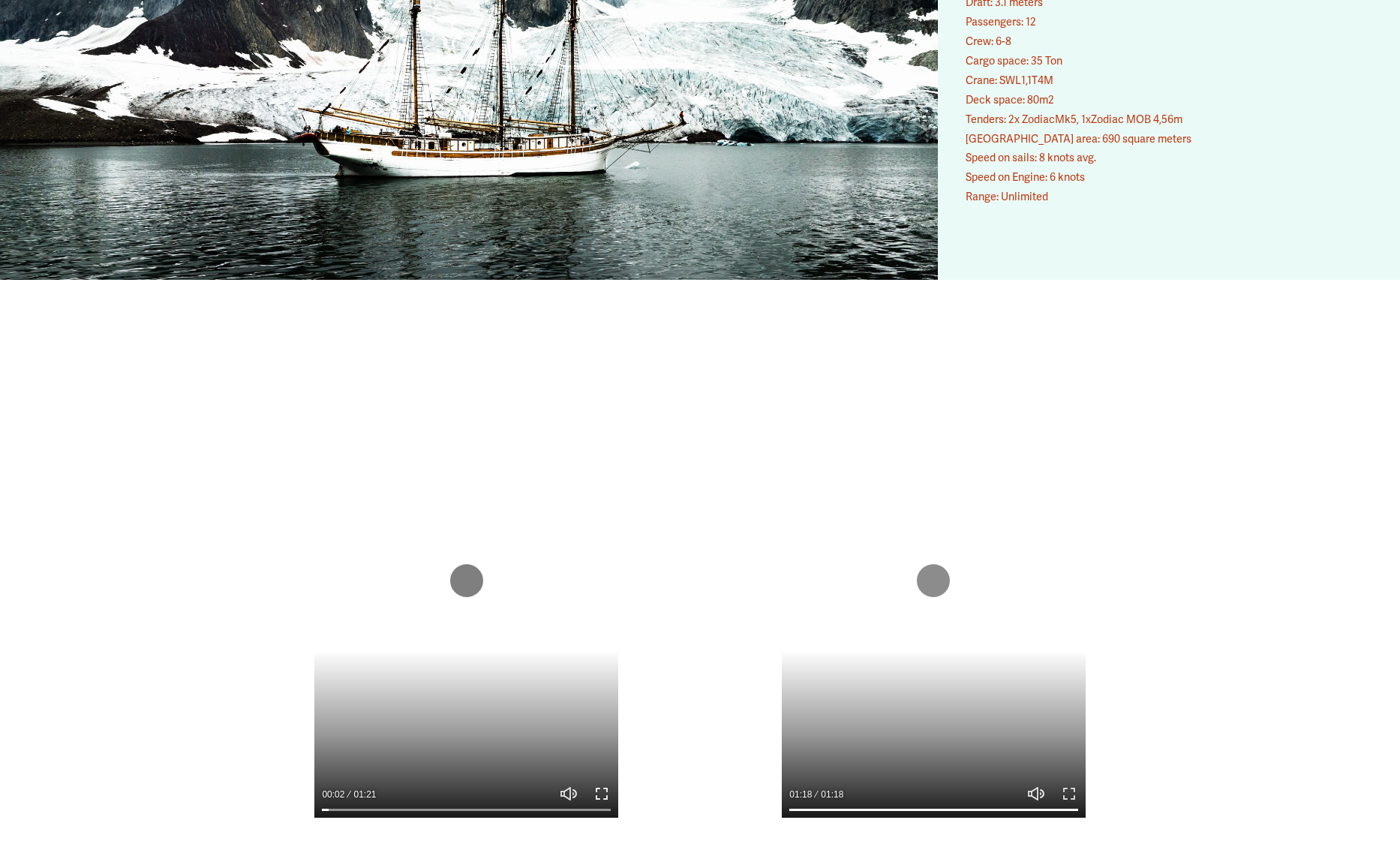
click at [600, 785] on button "Exit fullscreen Enter fullscreen" at bounding box center [601, 794] width 18 height 18
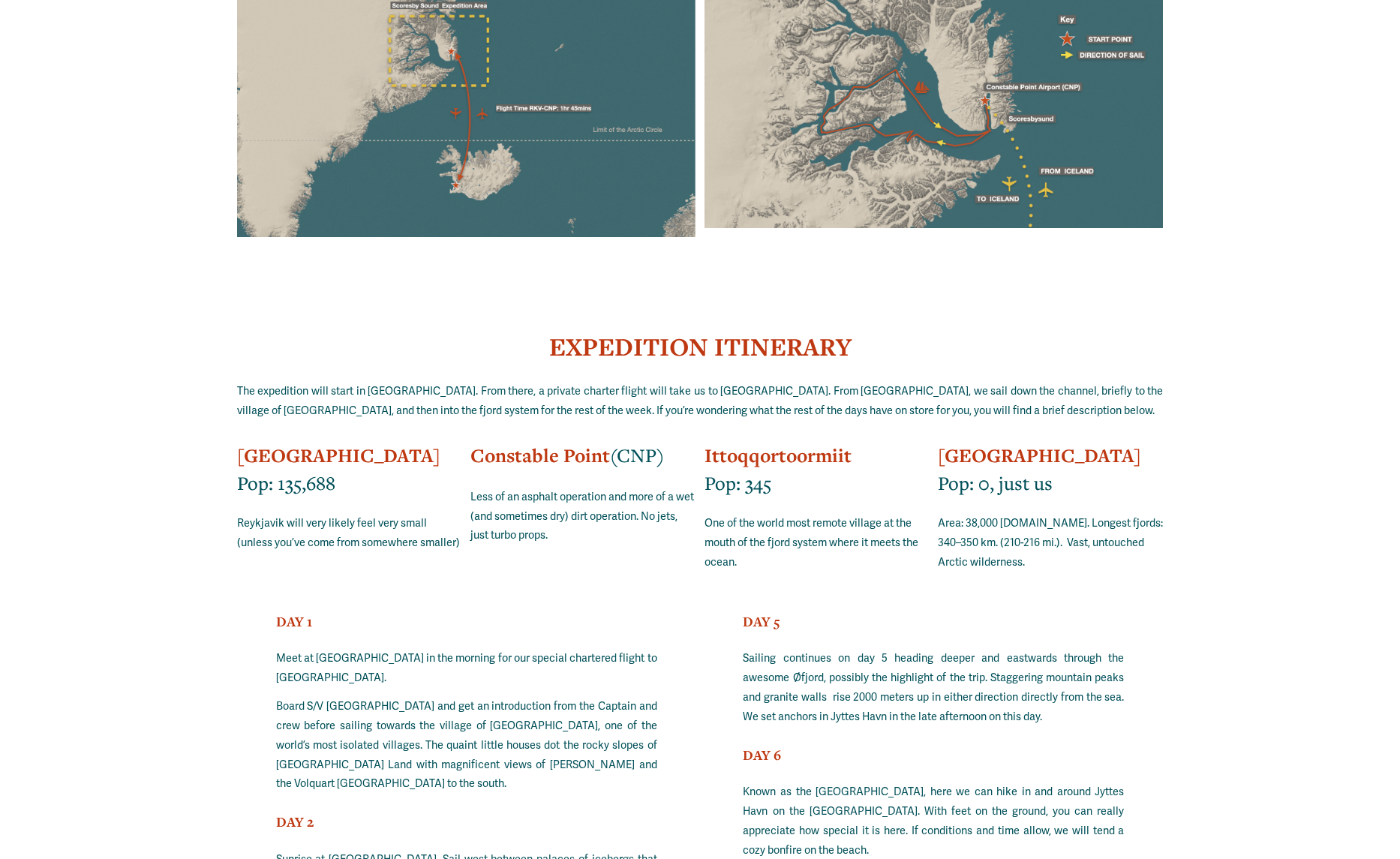
scroll to position [10741, 0]
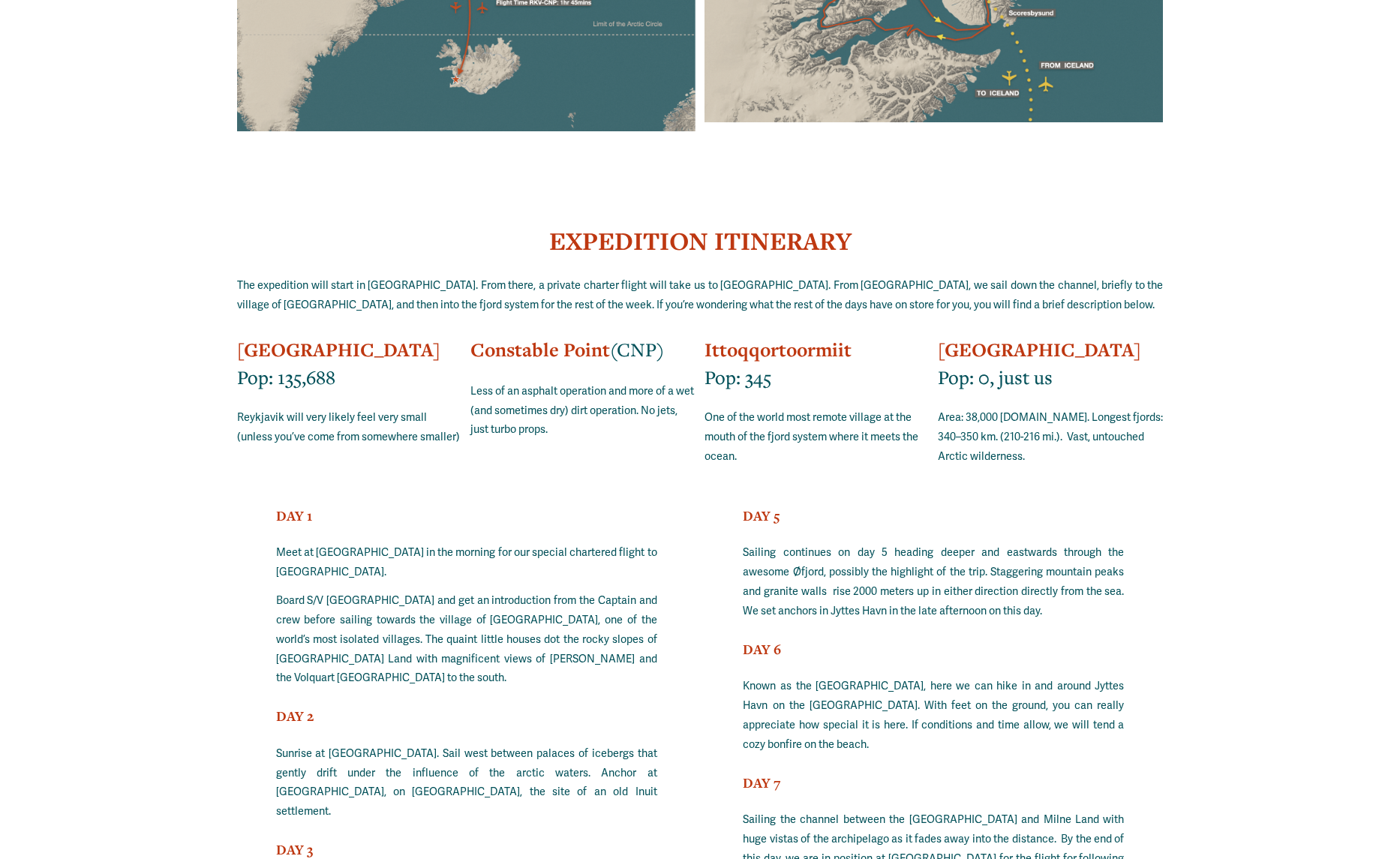
type input "***"
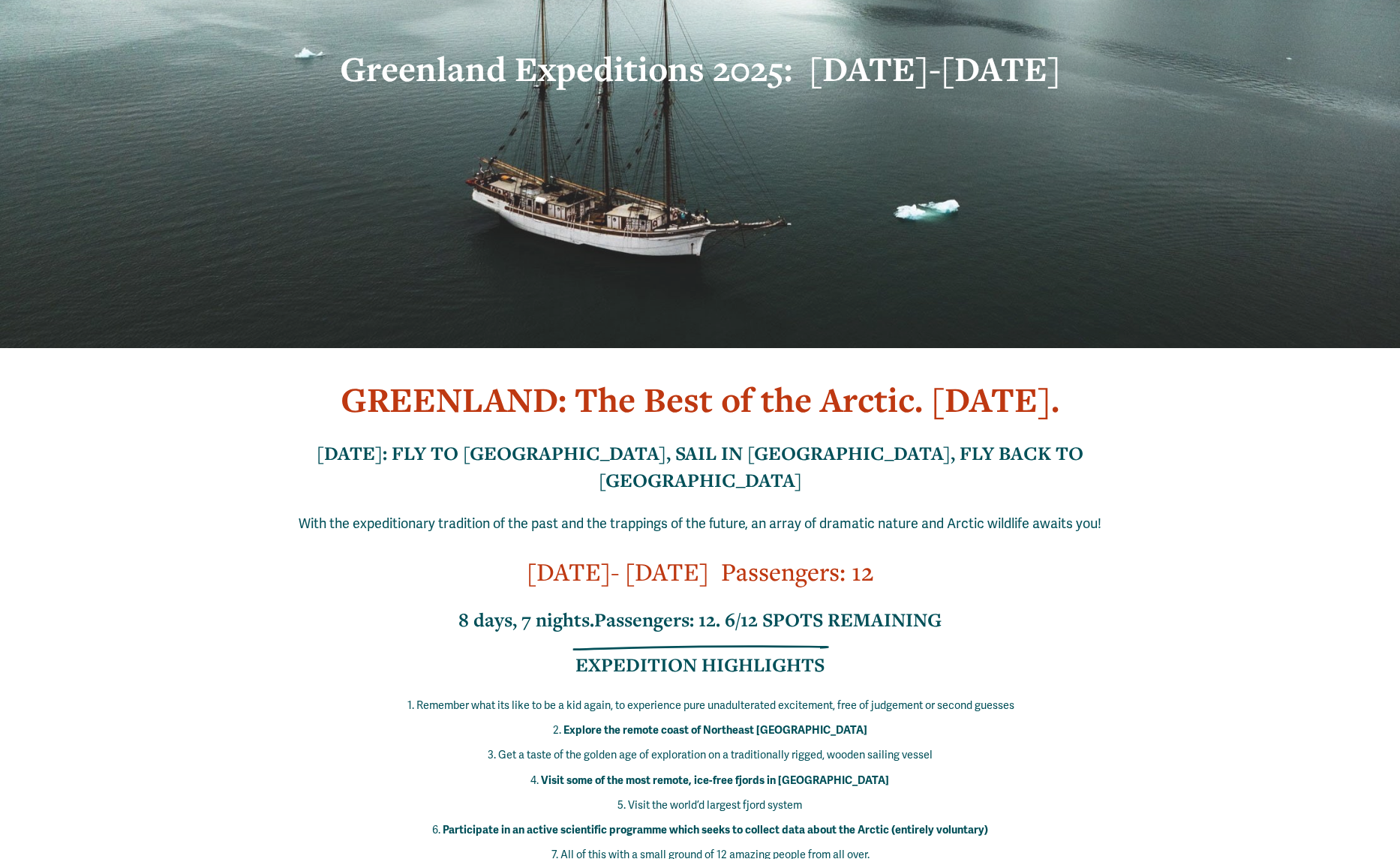
scroll to position [0, 0]
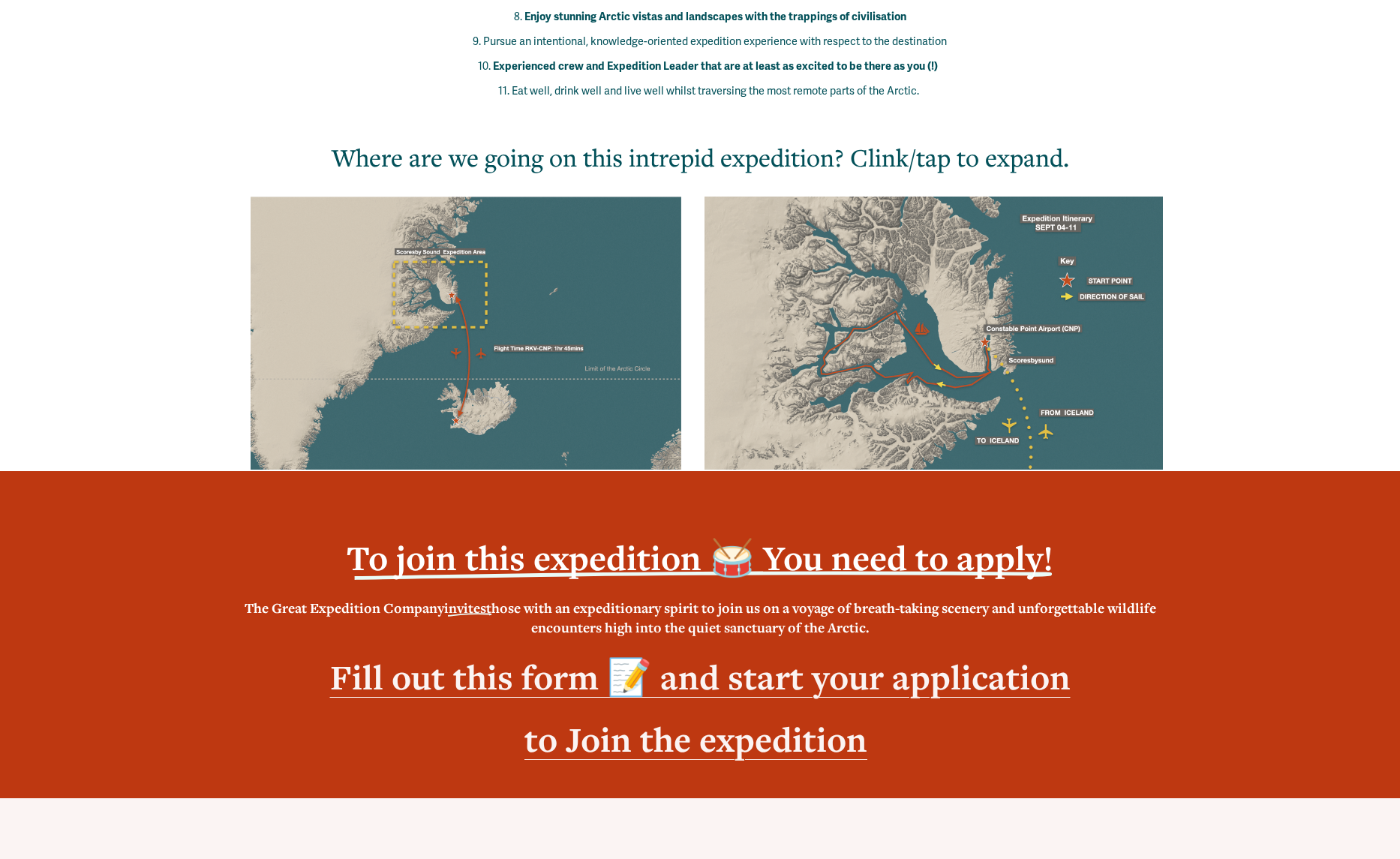
scroll to position [1111, 0]
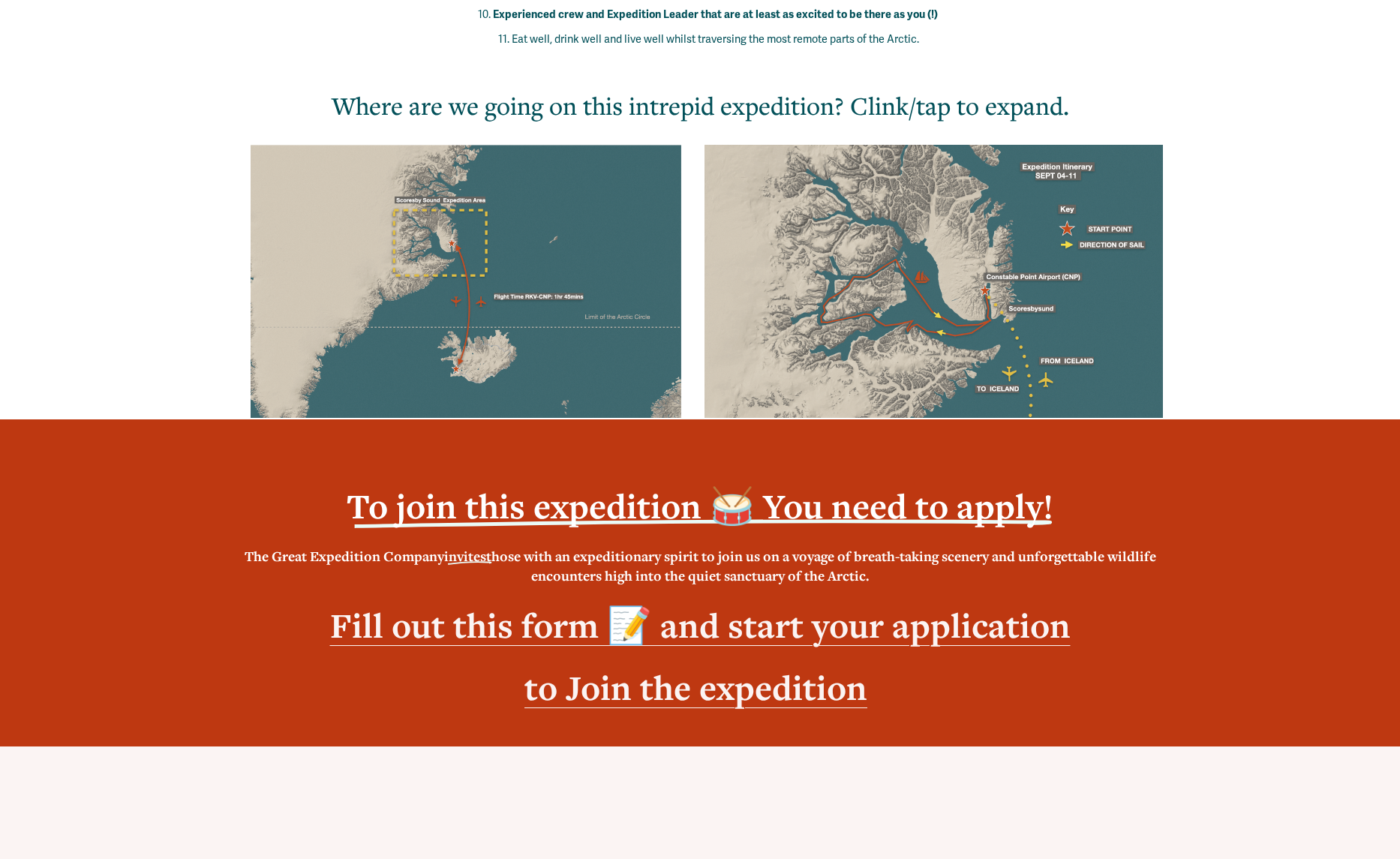
click at [595, 602] on strong "Fill out this form 📝 and start your application" at bounding box center [700, 625] width 741 height 46
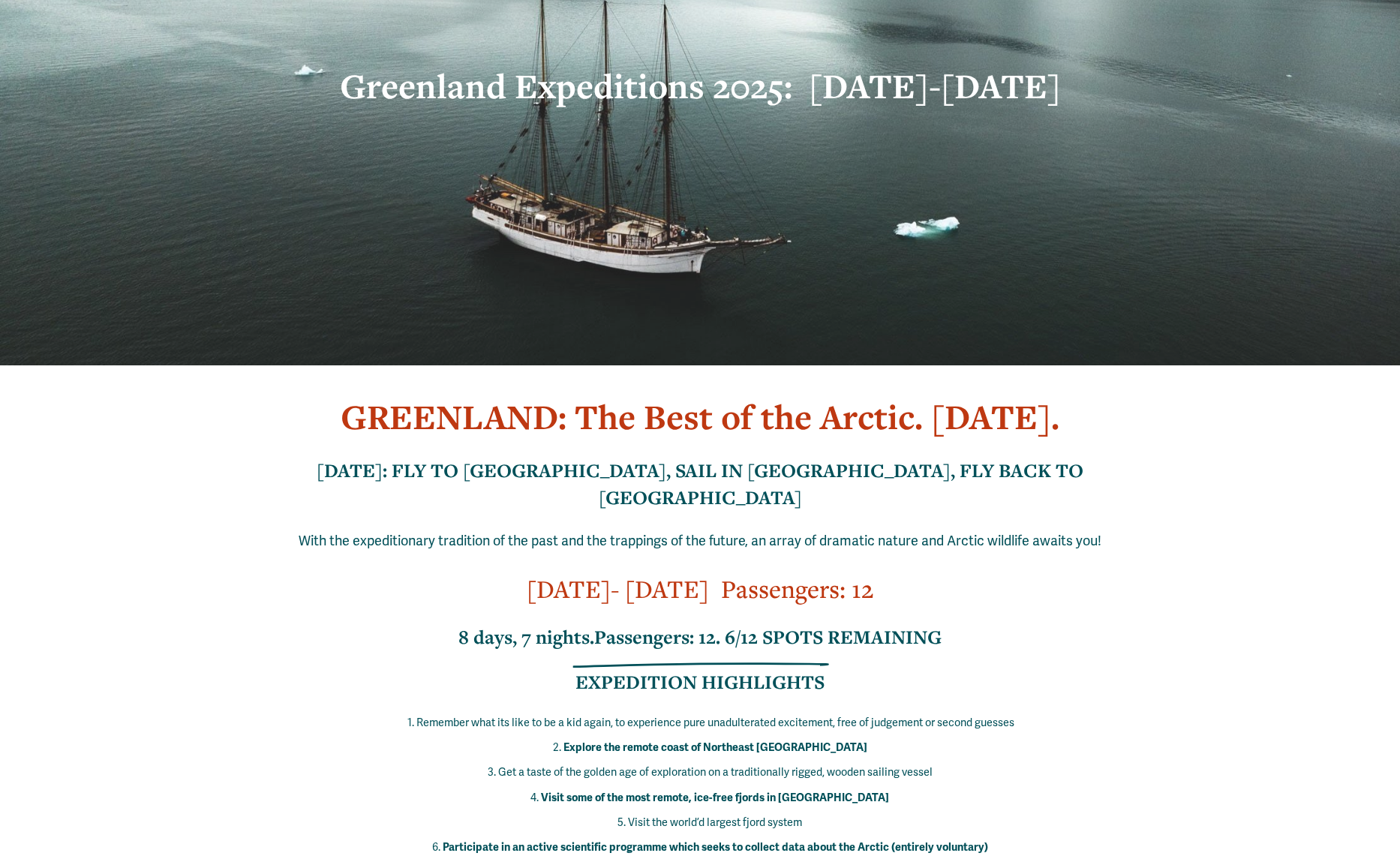
scroll to position [0, 0]
